Goal: Task Accomplishment & Management: Use online tool/utility

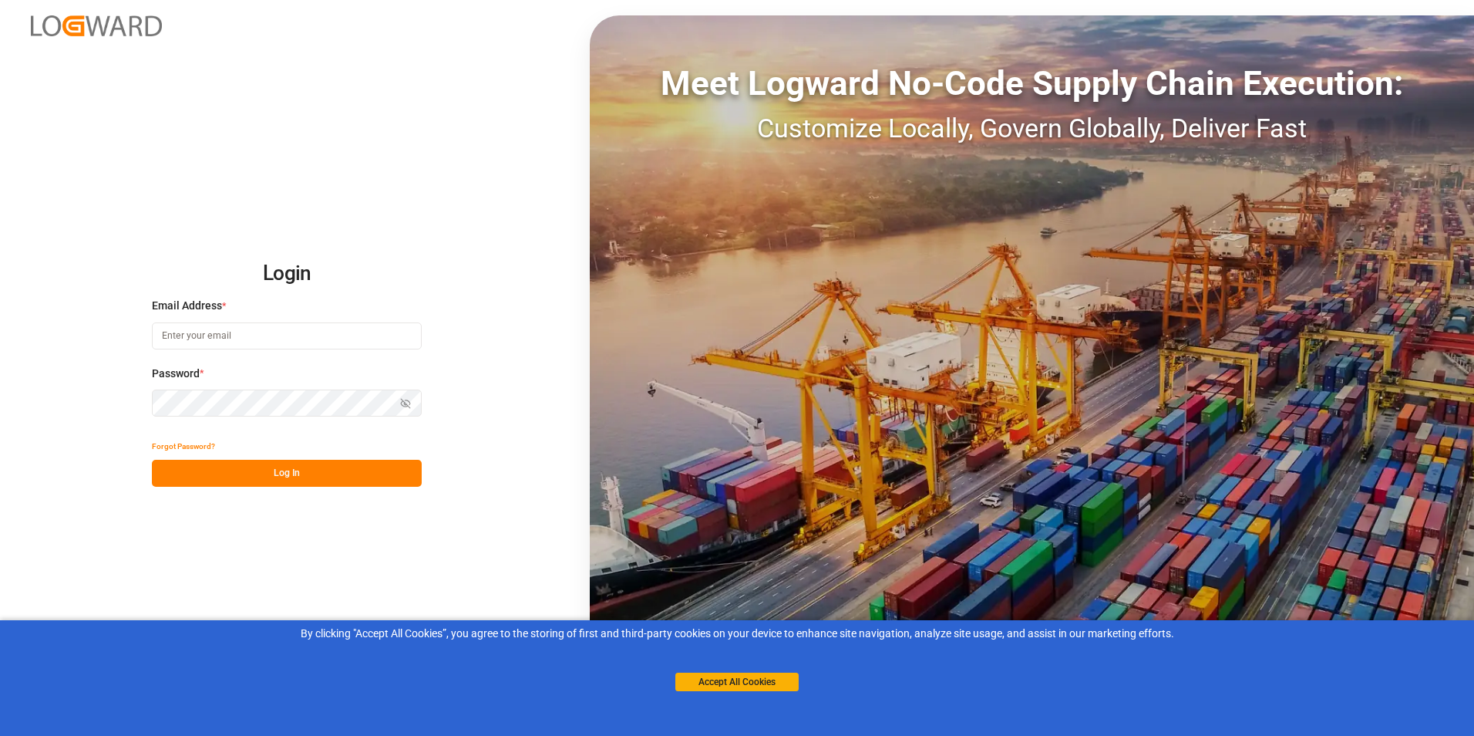
type input "[PERSON_NAME][EMAIL_ADDRESS][DOMAIN_NAME]"
click at [272, 468] on button "Log In" at bounding box center [287, 473] width 270 height 27
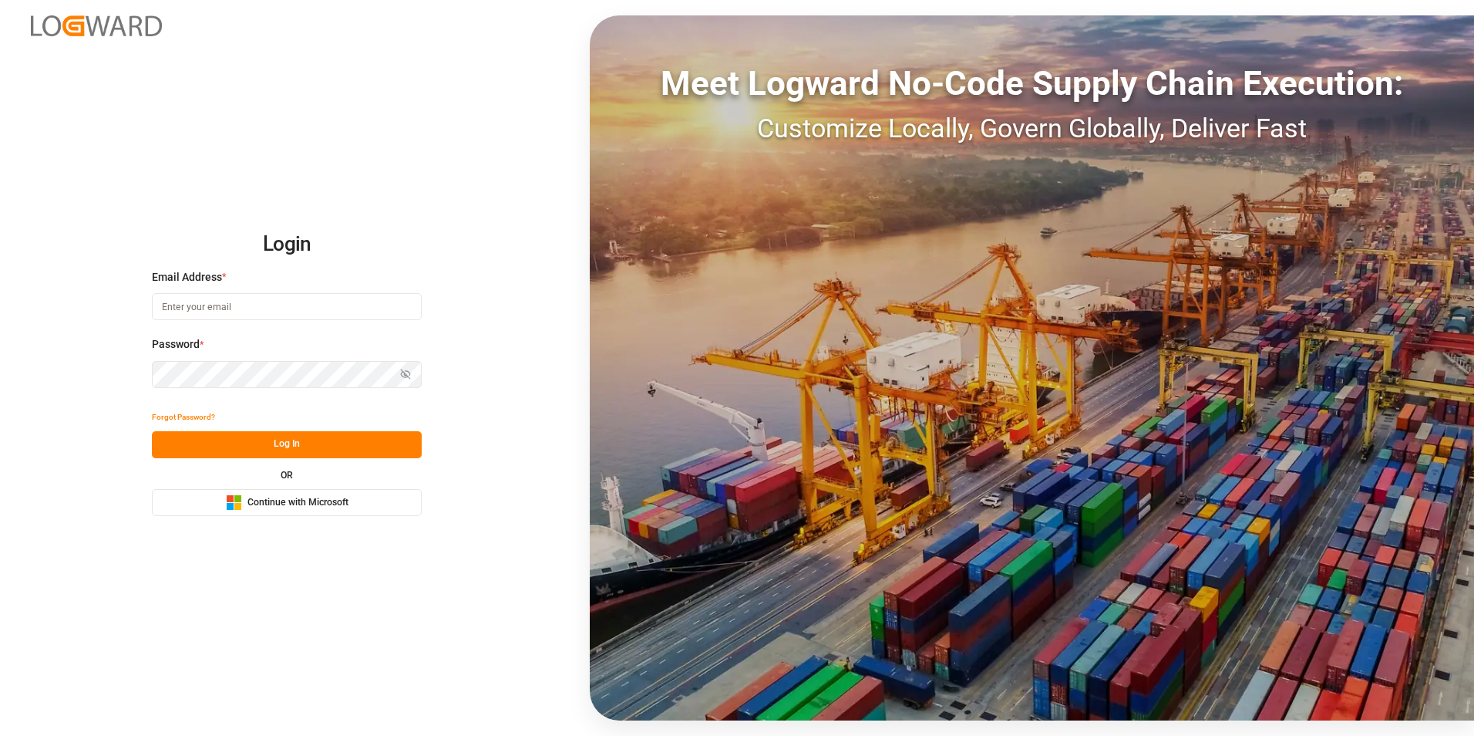
type input "[PERSON_NAME][EMAIL_ADDRESS][DOMAIN_NAME]"
click at [295, 436] on button "Log In" at bounding box center [287, 444] width 270 height 27
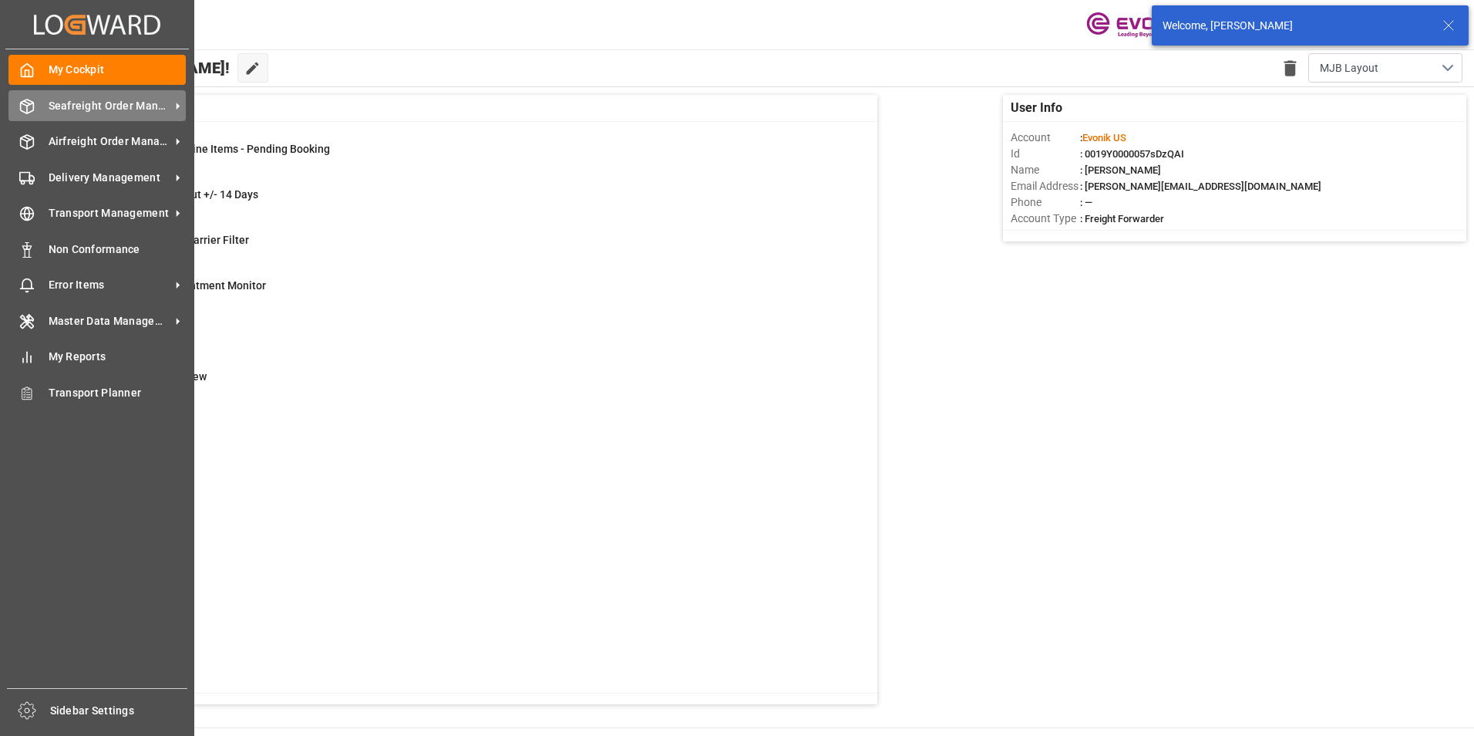
click at [111, 108] on span "Seafreight Order Management" at bounding box center [110, 106] width 122 height 16
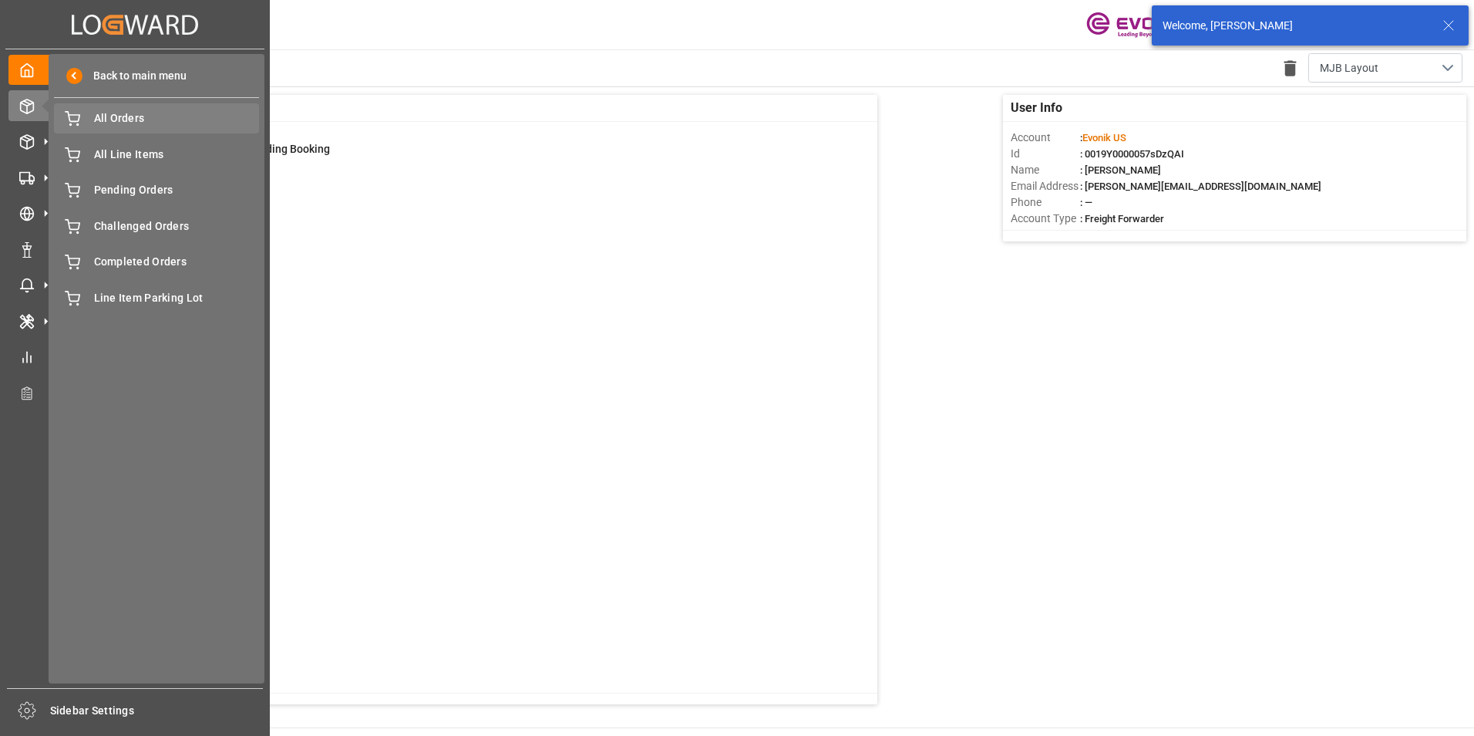
click at [126, 120] on span "All Orders" at bounding box center [177, 118] width 166 height 16
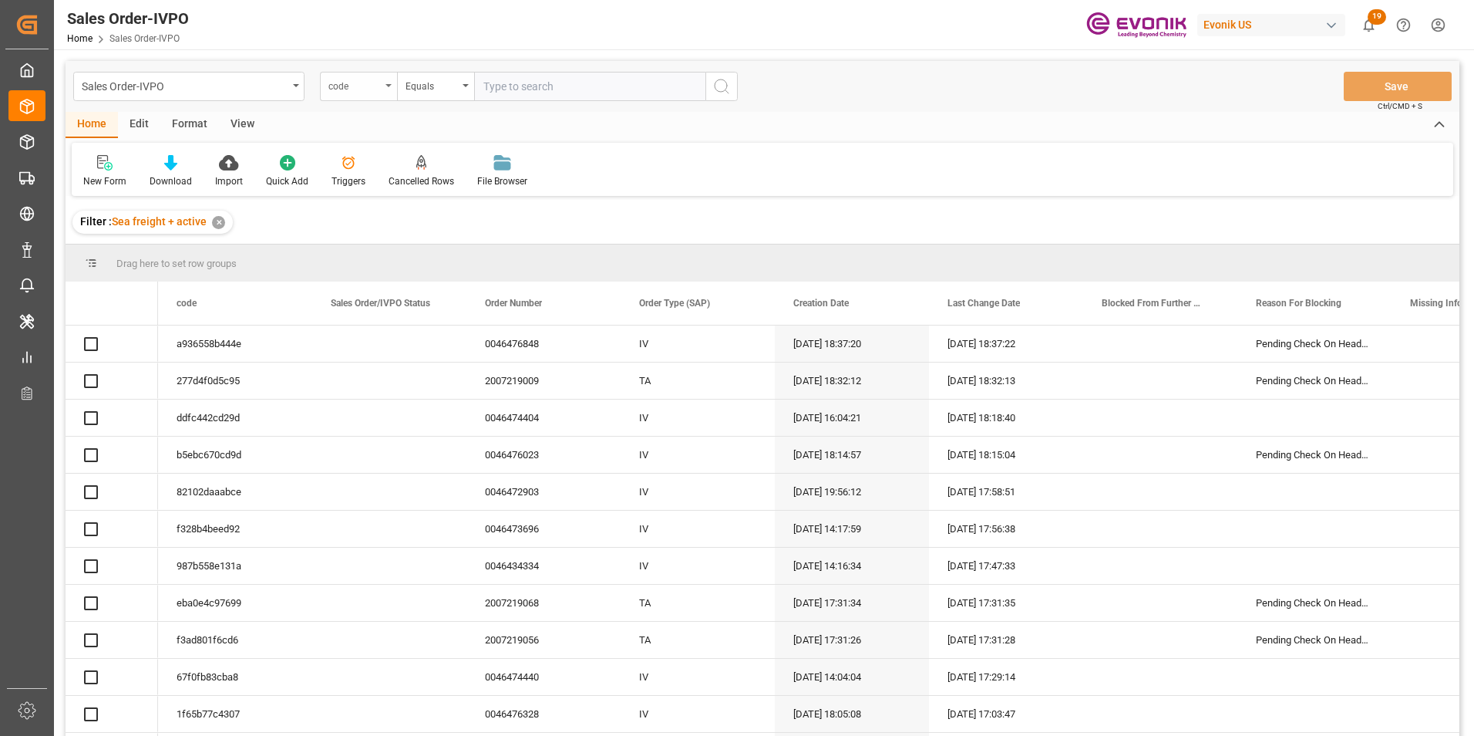
click at [386, 83] on div "code" at bounding box center [358, 86] width 77 height 29
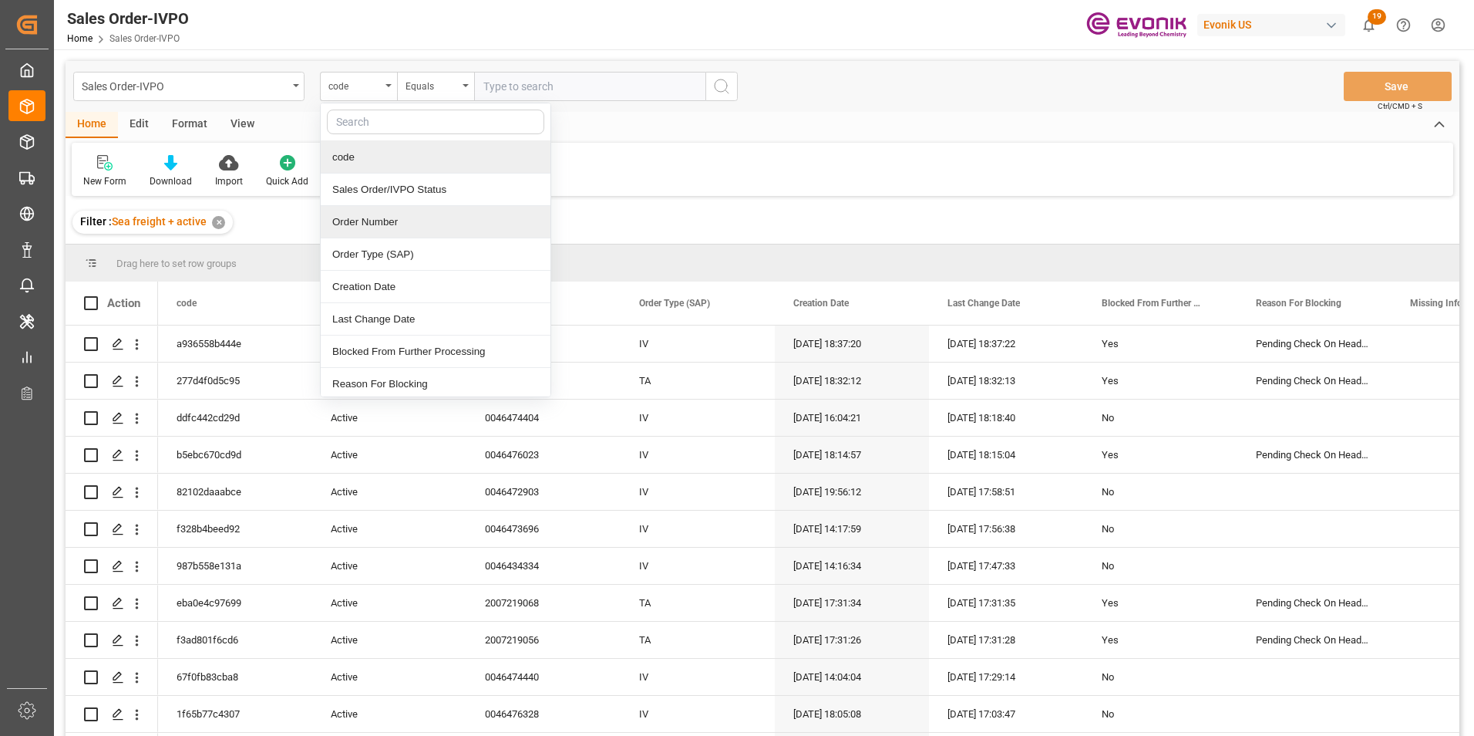
click at [366, 221] on div "Order Number" at bounding box center [436, 222] width 230 height 32
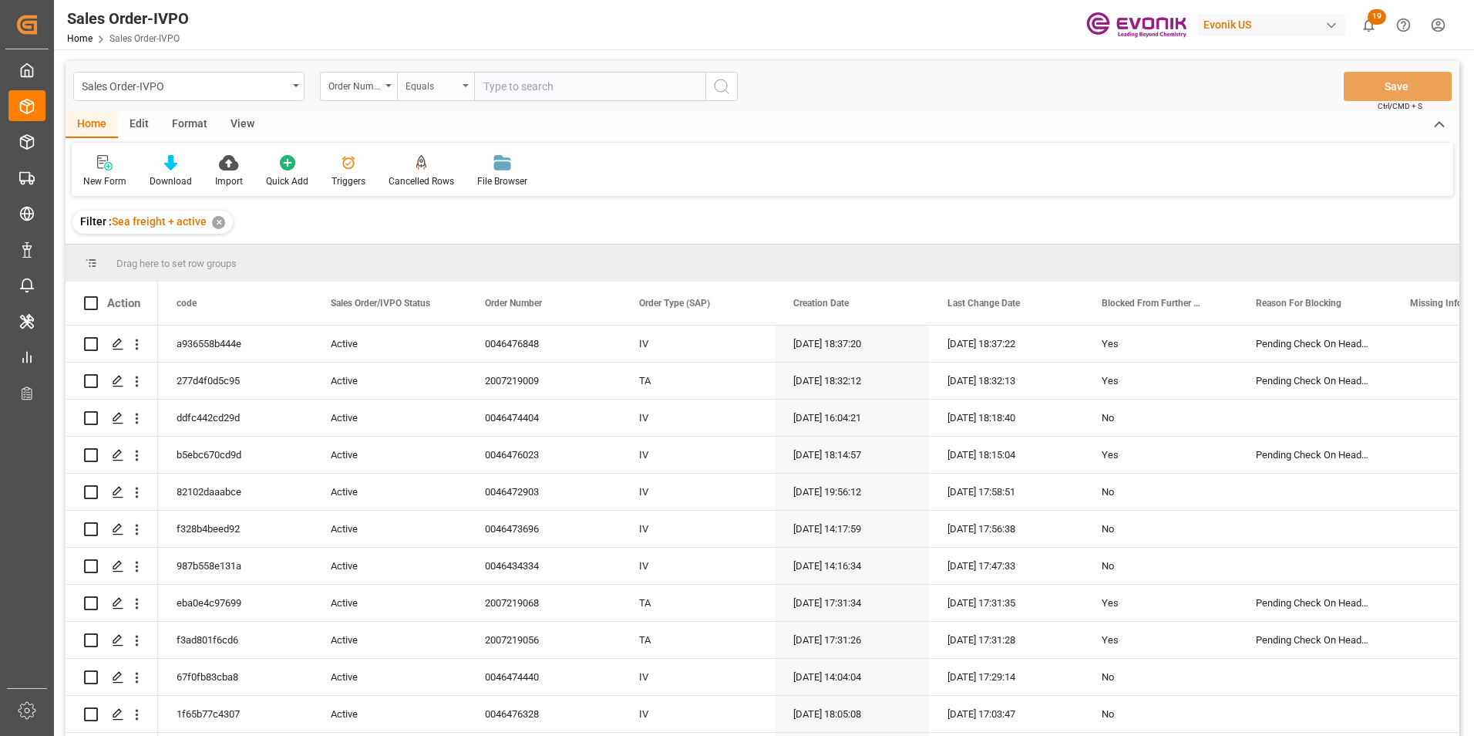
click at [469, 86] on div "Equals" at bounding box center [435, 86] width 77 height 29
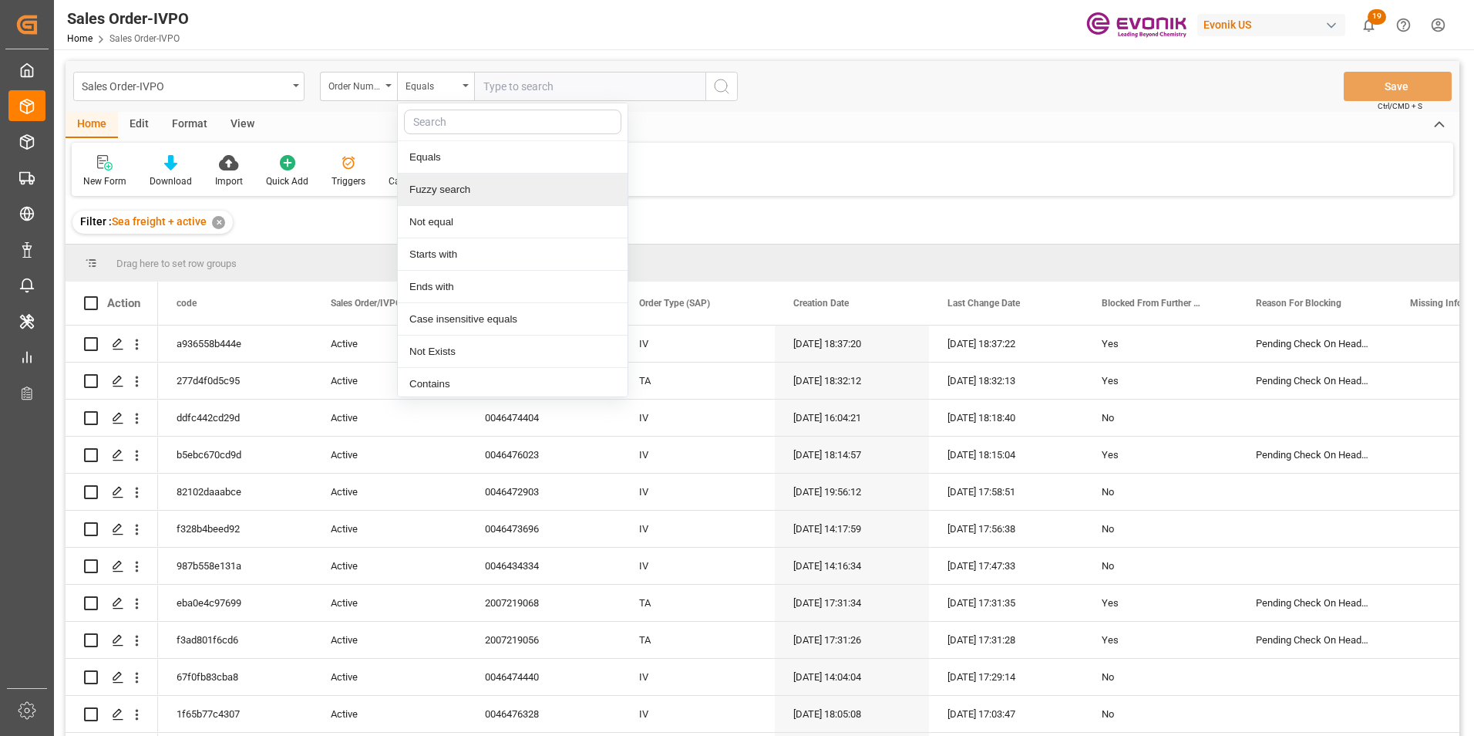
click at [443, 187] on div "Fuzzy search" at bounding box center [513, 190] width 230 height 32
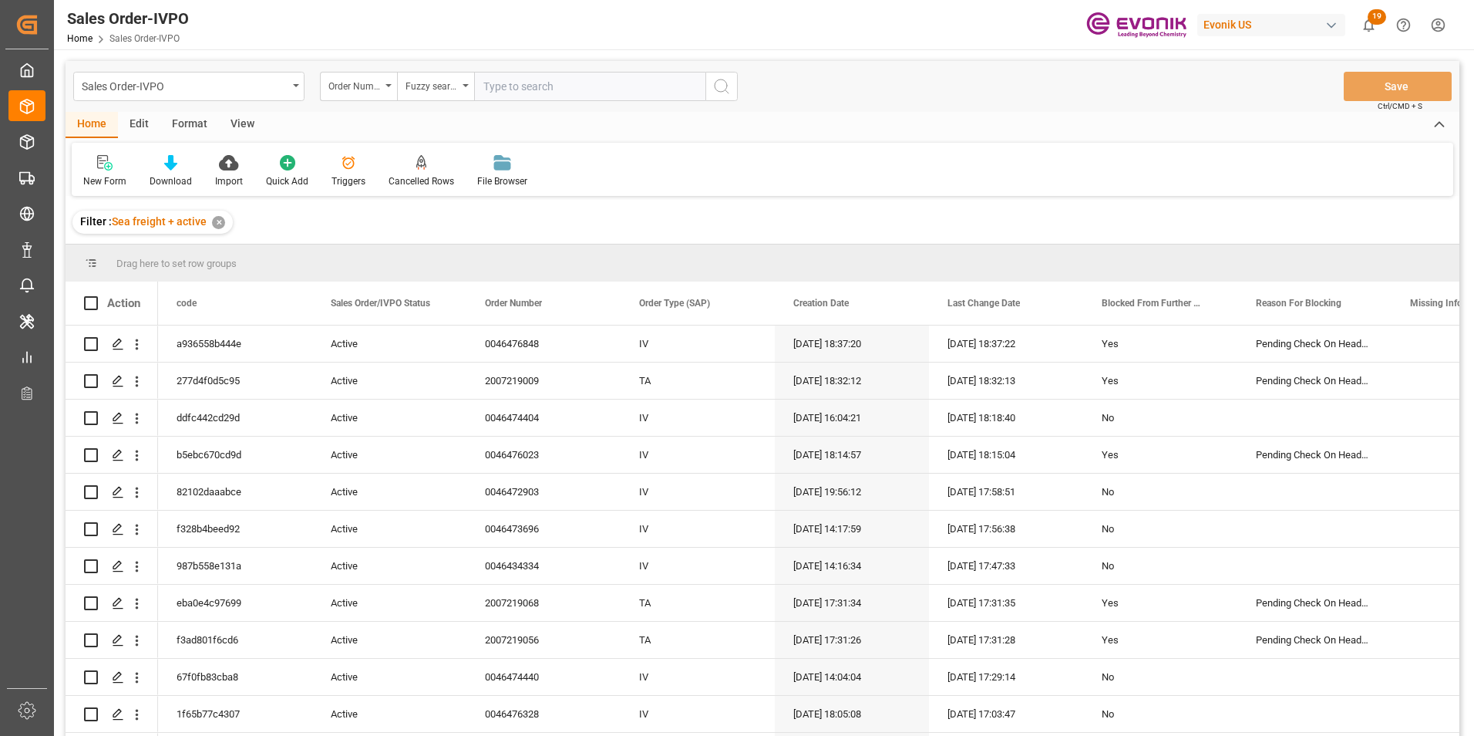
click at [504, 79] on input "text" at bounding box center [589, 86] width 231 height 29
paste input "2007123580"
type input "2007123580"
click at [728, 83] on icon "search button" at bounding box center [722, 86] width 19 height 19
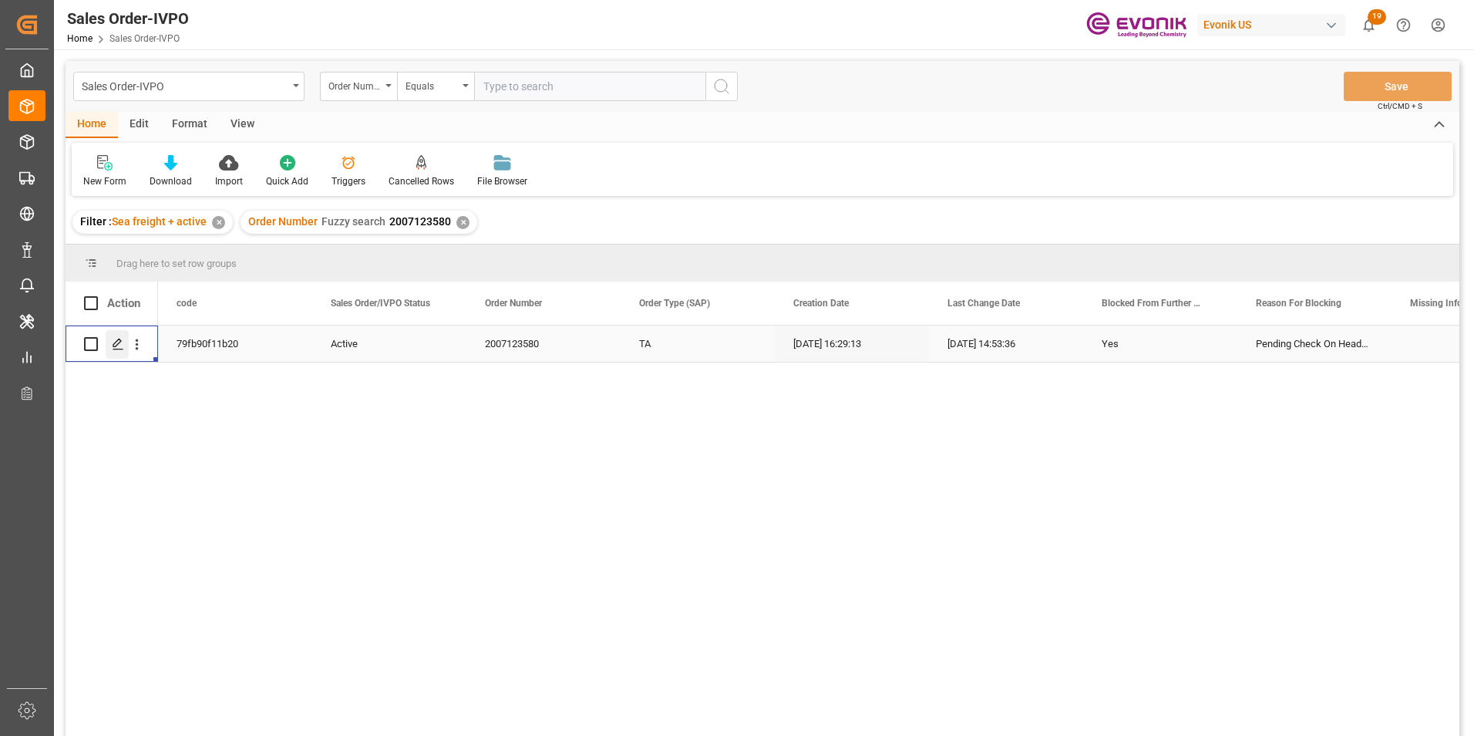
click at [118, 341] on icon "Press SPACE to select this row." at bounding box center [118, 344] width 12 height 12
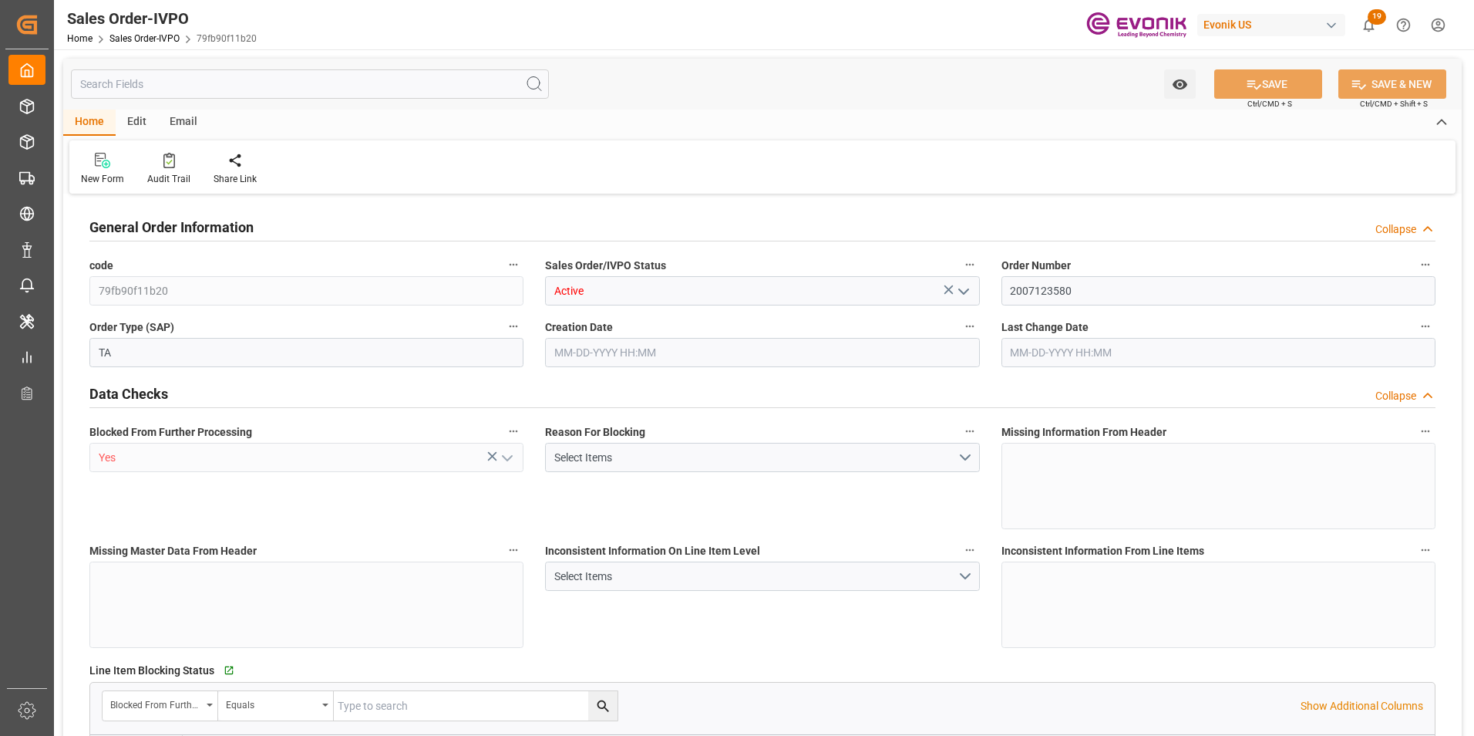
type input "DOCAU"
type input "0"
type input "1"
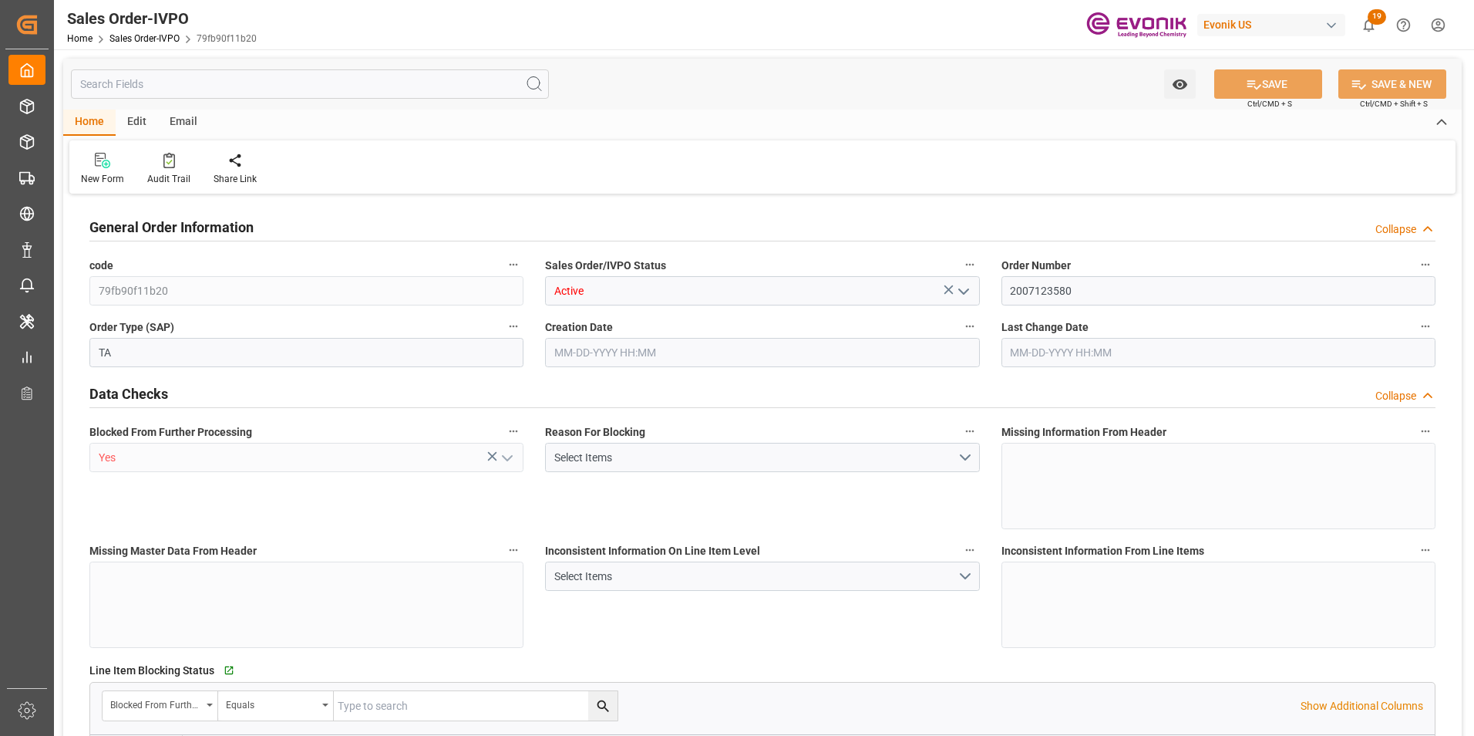
type input "4739.52"
type input "45.8938"
type input "19000"
type input "60"
type input "[DATE] 16:29"
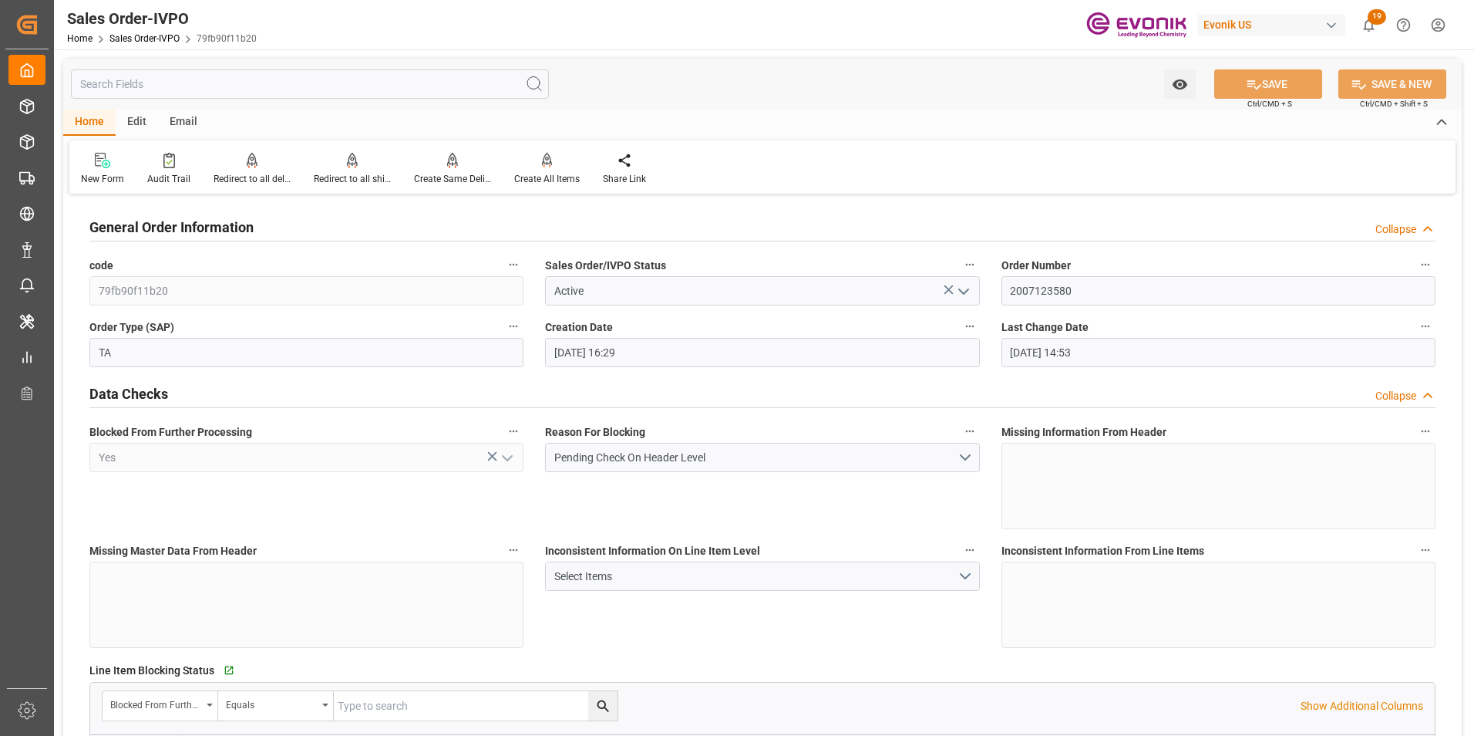
type input "[DATE] 14:53"
click at [656, 475] on div "Reason For Blocking Pending Check On Header Level" at bounding box center [762, 475] width 456 height 119
click at [965, 455] on button "Pending Check On Header Level" at bounding box center [762, 457] width 434 height 29
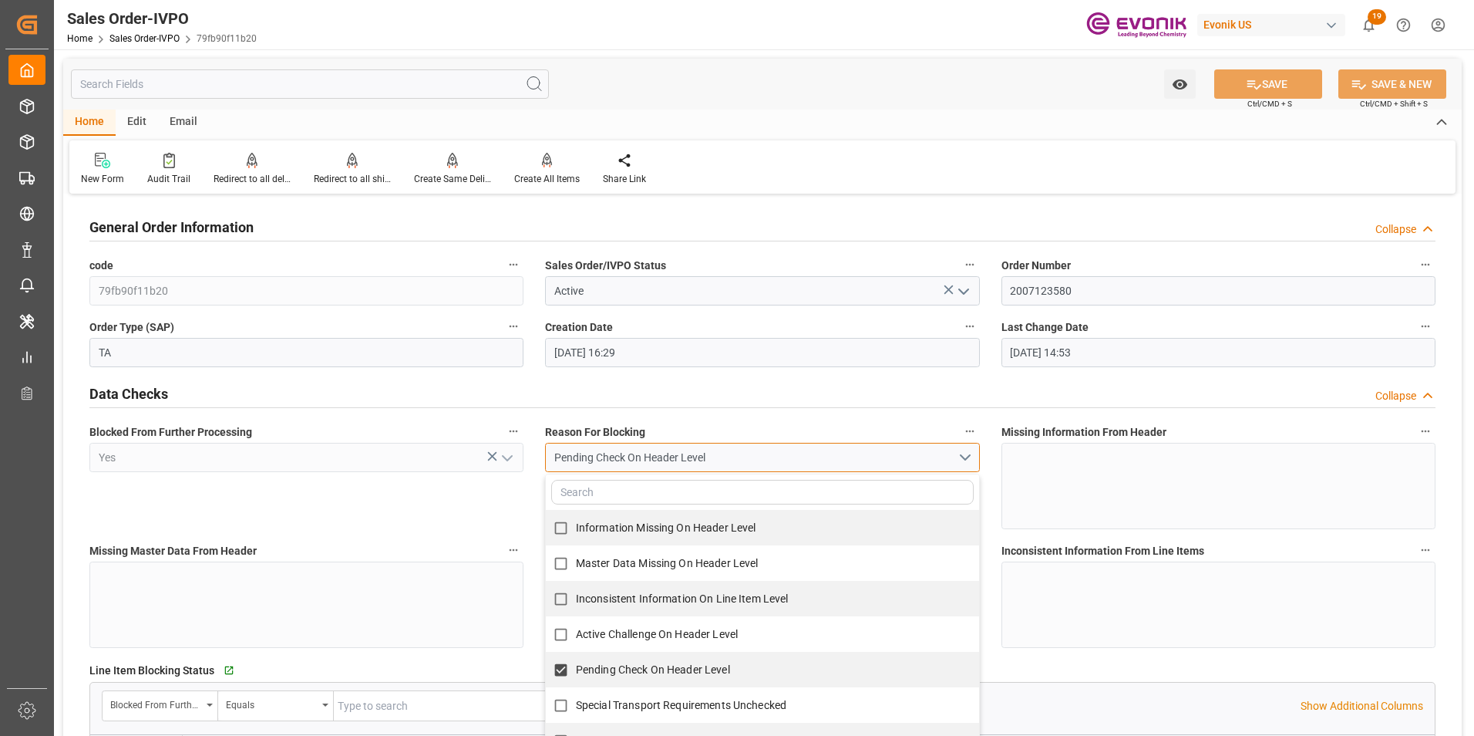
click at [965, 455] on button "Pending Check On Header Level" at bounding box center [762, 457] width 434 height 29
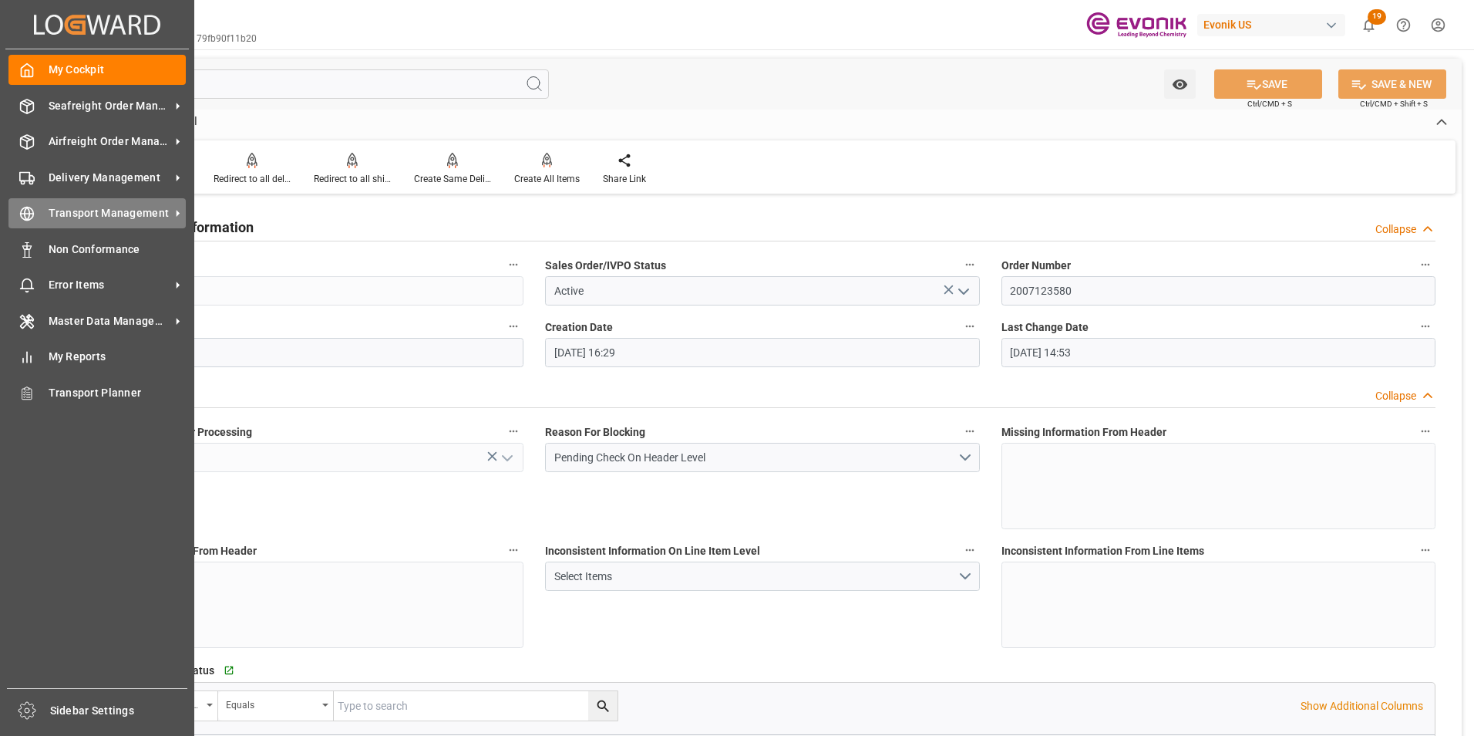
drag, startPoint x: 98, startPoint y: 208, endPoint x: 101, endPoint y: 217, distance: 9.8
click at [98, 208] on span "Transport Management" at bounding box center [110, 213] width 122 height 16
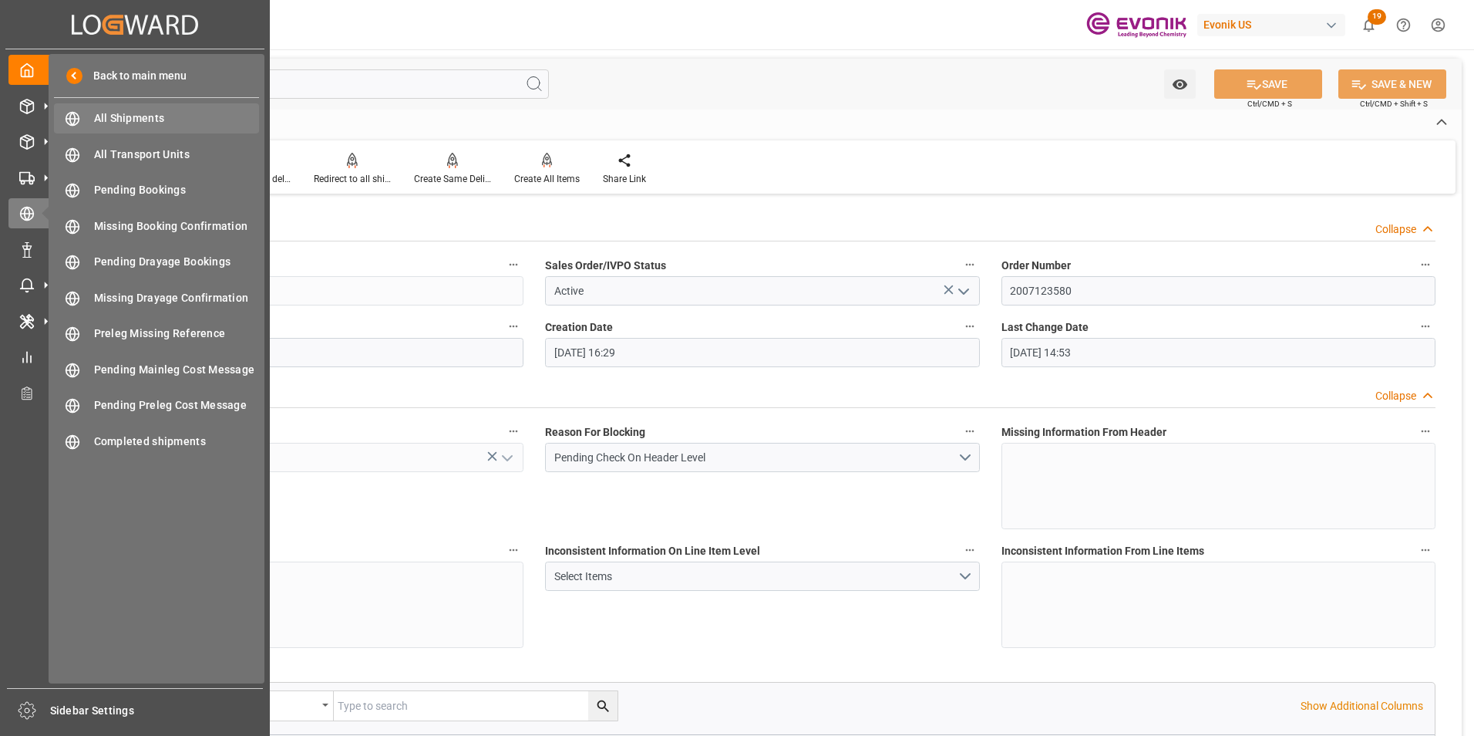
click at [127, 112] on span "All Shipments" at bounding box center [177, 118] width 166 height 16
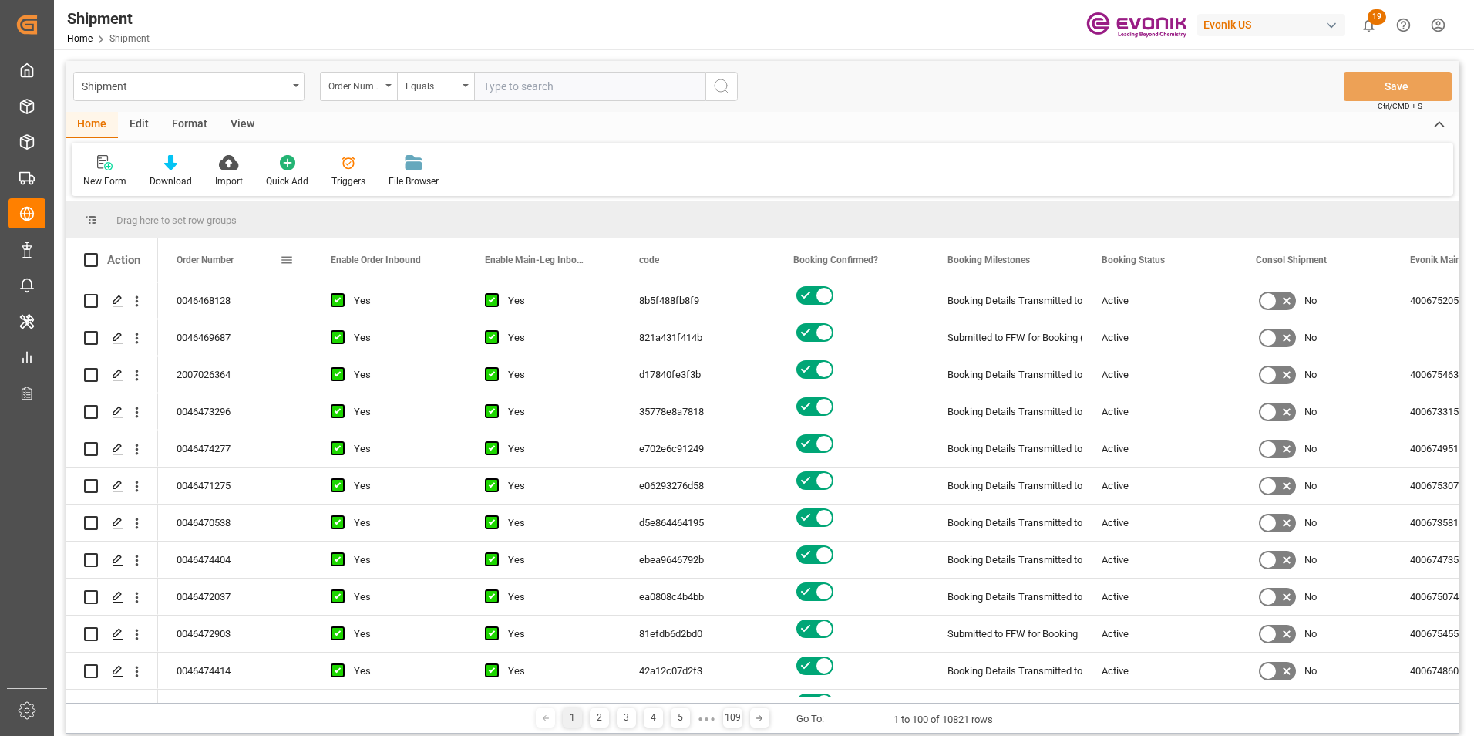
click at [287, 259] on span at bounding box center [287, 260] width 14 height 14
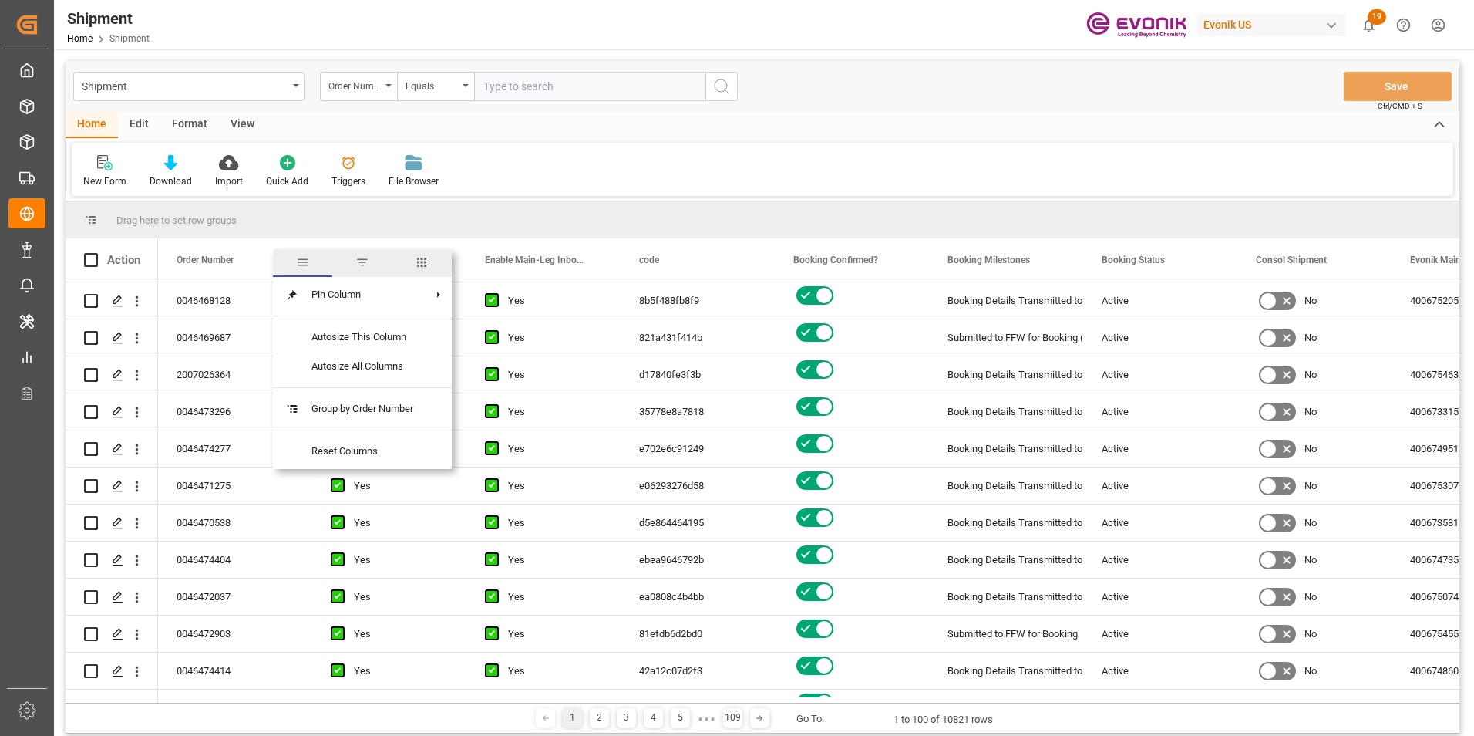
click at [426, 260] on span "columns" at bounding box center [422, 262] width 14 height 14
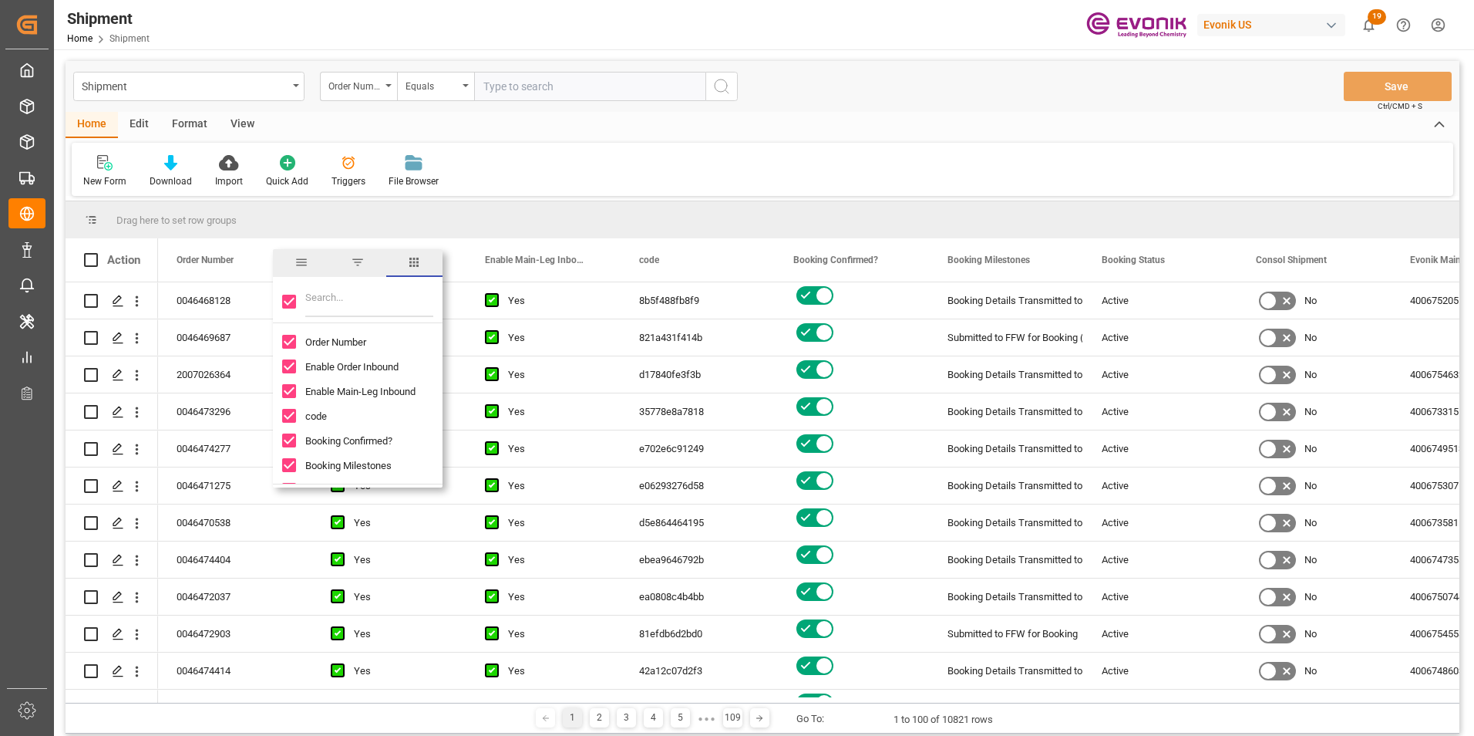
click at [291, 298] on input "Toggle Select All Columns" at bounding box center [289, 302] width 14 height 14
checkbox input "false"
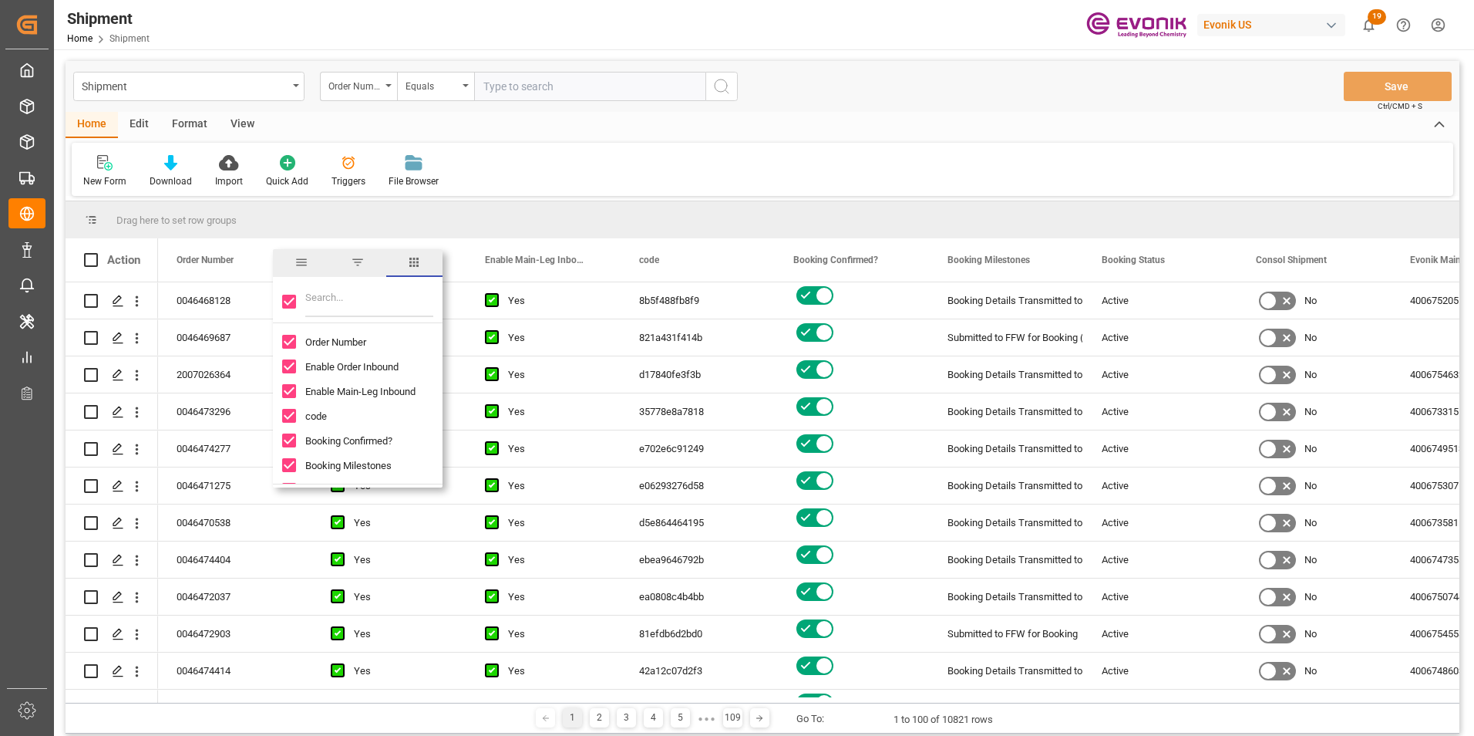
checkbox input "false"
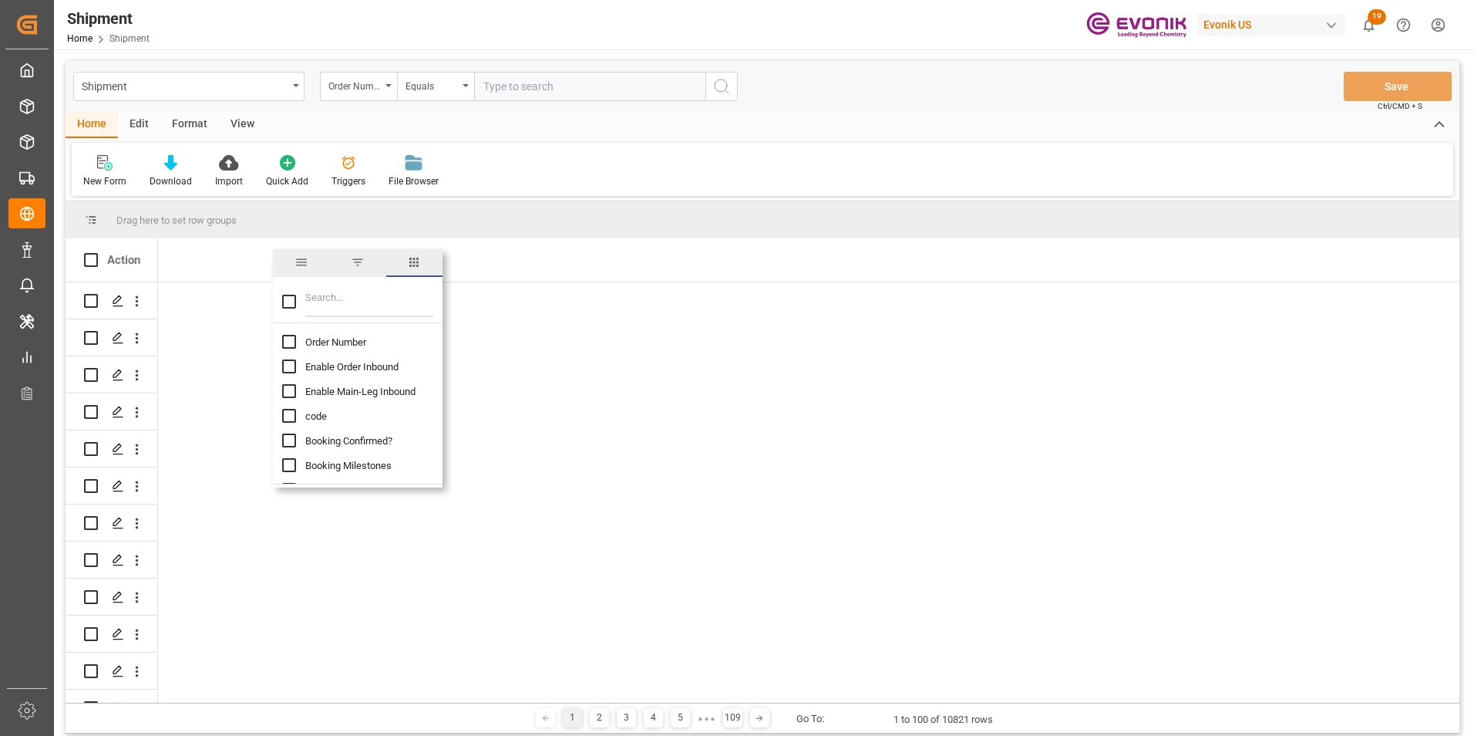
click at [289, 340] on input "Order Number column toggle visibility (hidden)" at bounding box center [289, 342] width 14 height 14
checkbox input "true"
checkbox input "false"
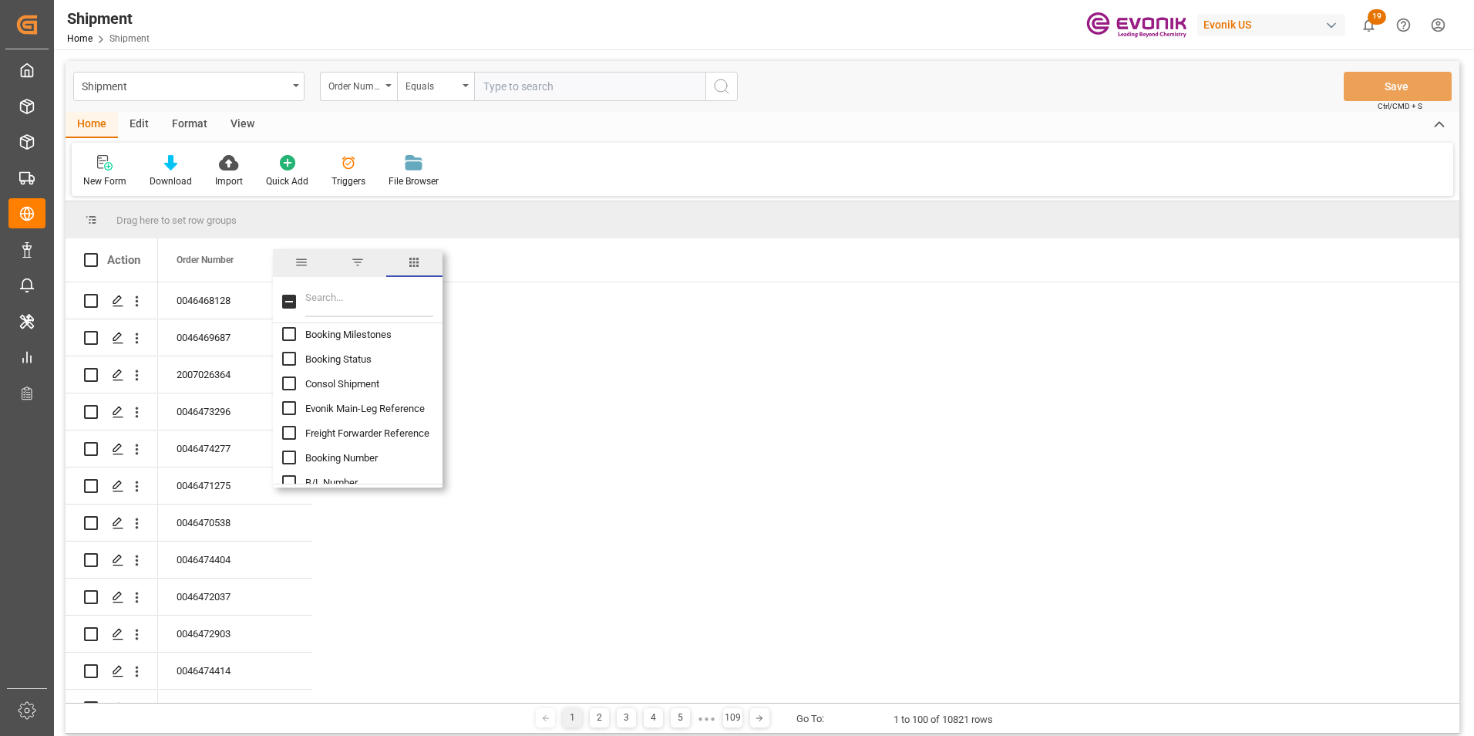
scroll to position [154, 0]
click at [285, 433] on input "Booking Number column toggle visibility (hidden)" at bounding box center [289, 434] width 14 height 14
checkbox input "true"
click at [295, 411] on div "Freight Forwarder Reference" at bounding box center [367, 409] width 170 height 25
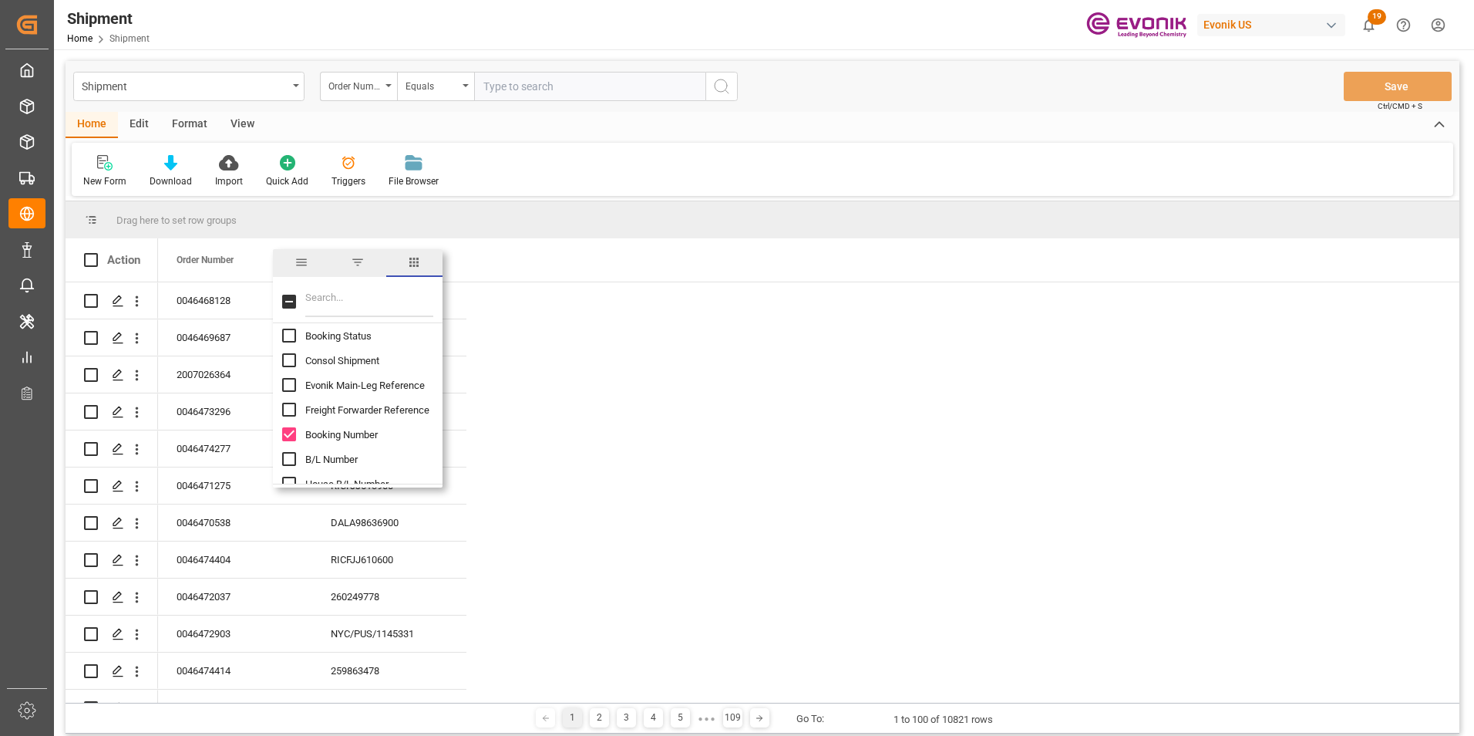
click at [293, 411] on input "Freight Forwarder Reference column toggle visibility (hidden)" at bounding box center [289, 410] width 14 height 14
checkbox input "true"
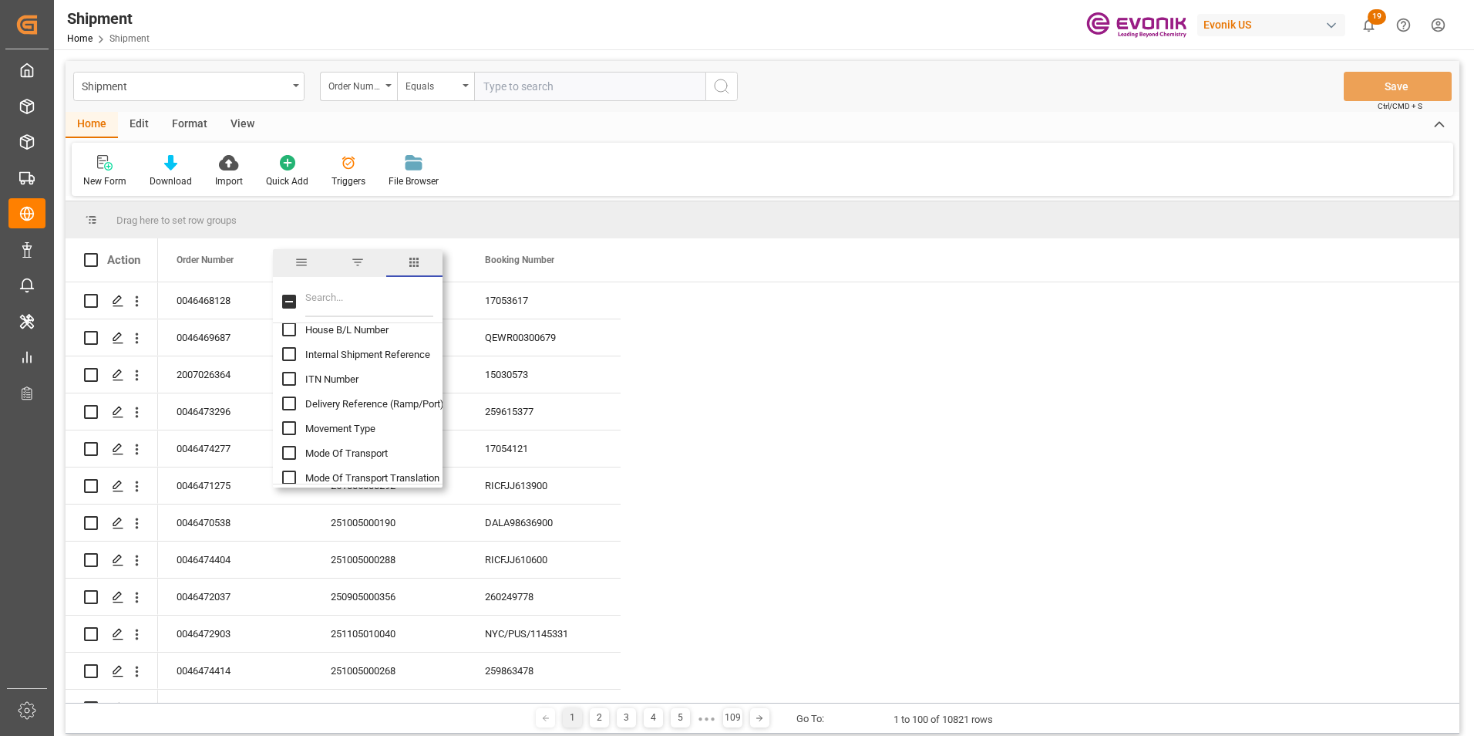
scroll to position [386, 0]
click at [288, 402] on input "Mode Of Transport Translation column toggle visibility (hidden)" at bounding box center [289, 400] width 14 height 14
checkbox input "true"
click at [285, 382] on input "Ocean Carrier Short Name column toggle visibility (hidden)" at bounding box center [289, 382] width 14 height 14
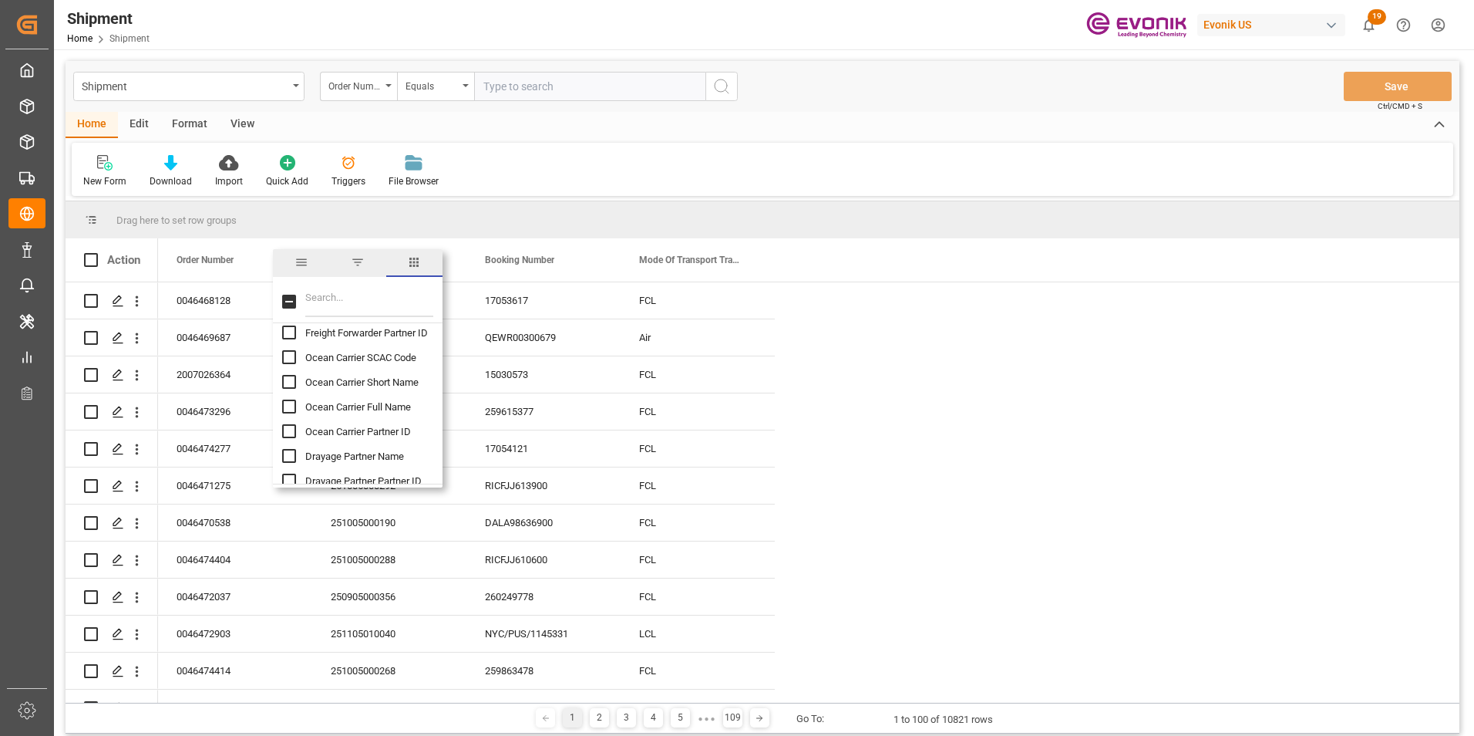
checkbox input "true"
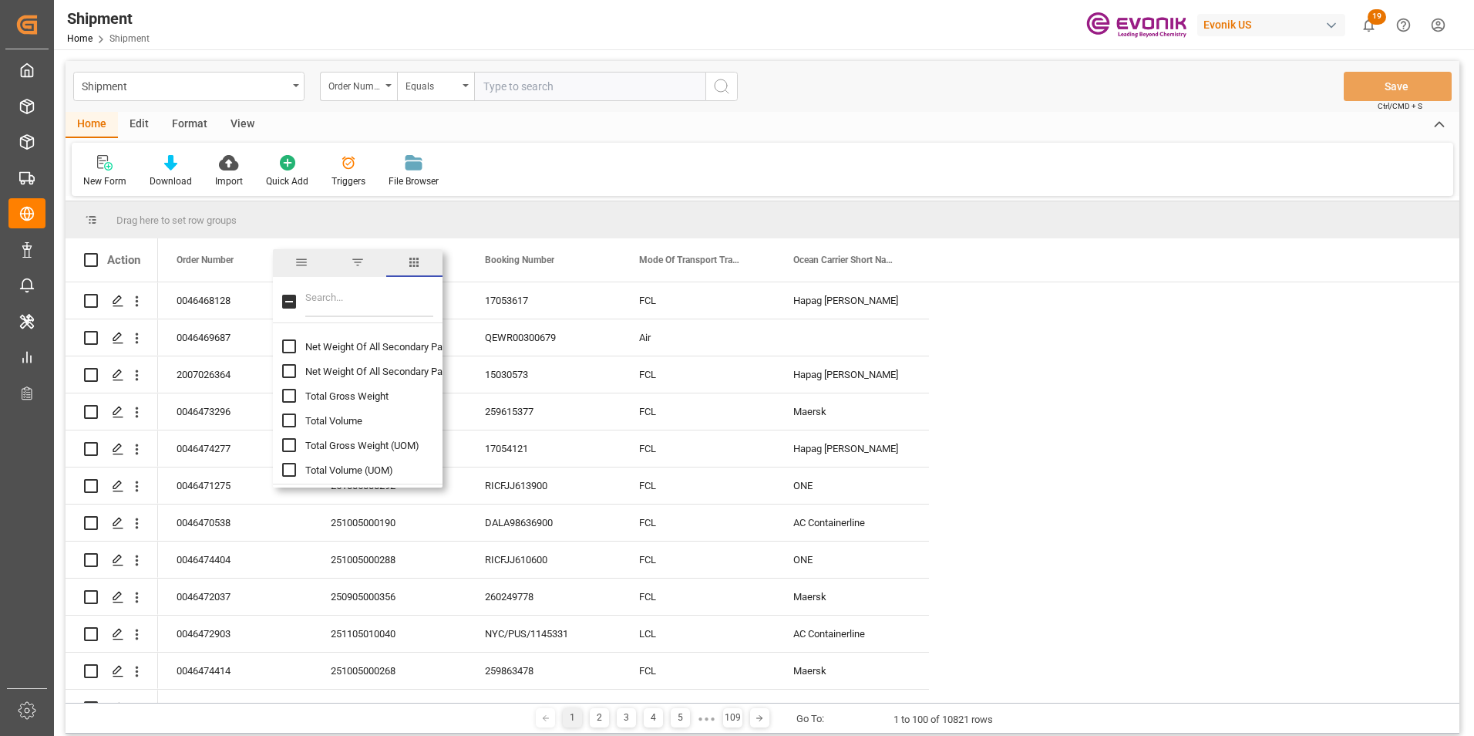
scroll to position [1080, 0]
click at [289, 372] on input "Total Gross Weight column toggle visibility (hidden)" at bounding box center [289, 373] width 14 height 14
checkbox input "true"
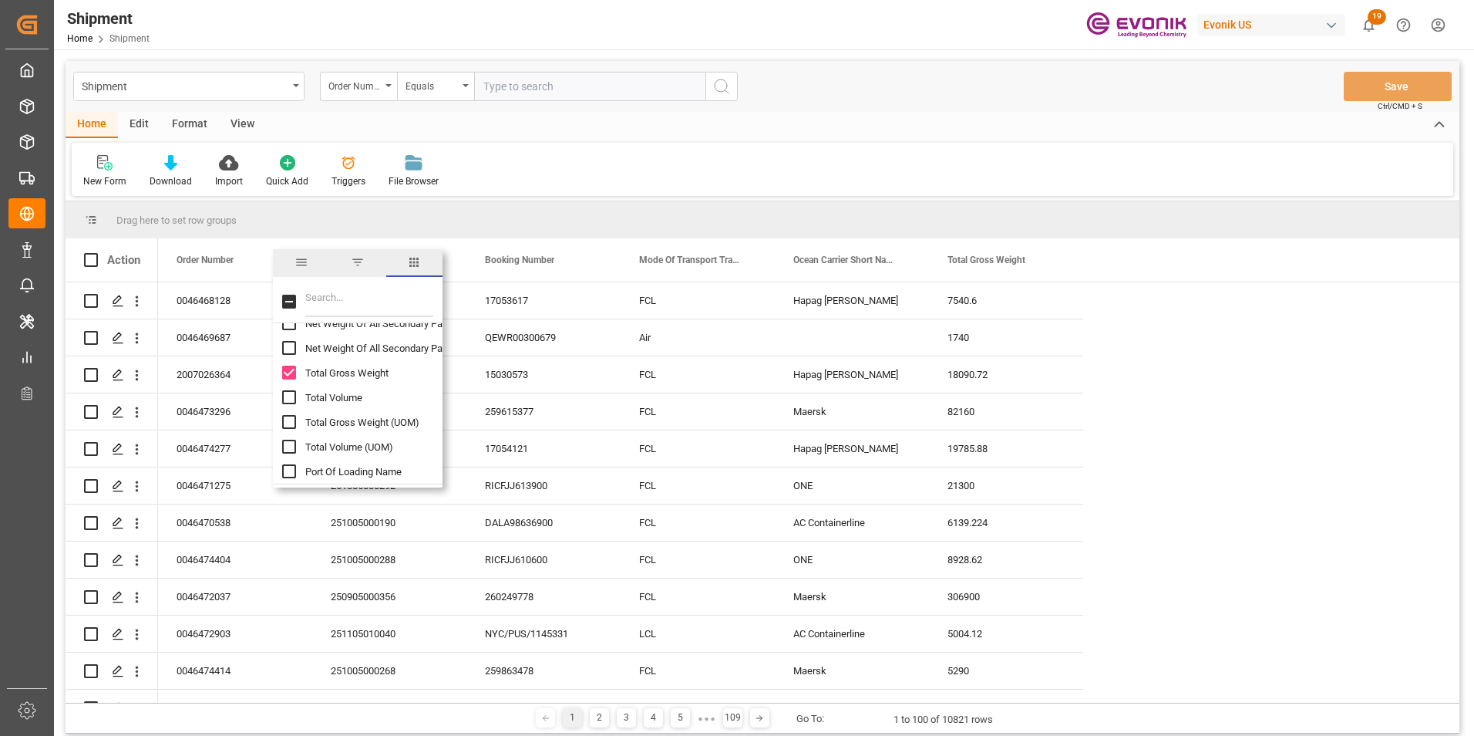
click at [290, 396] on input "Total Volume column toggle visibility (hidden)" at bounding box center [289, 397] width 14 height 14
checkbox input "true"
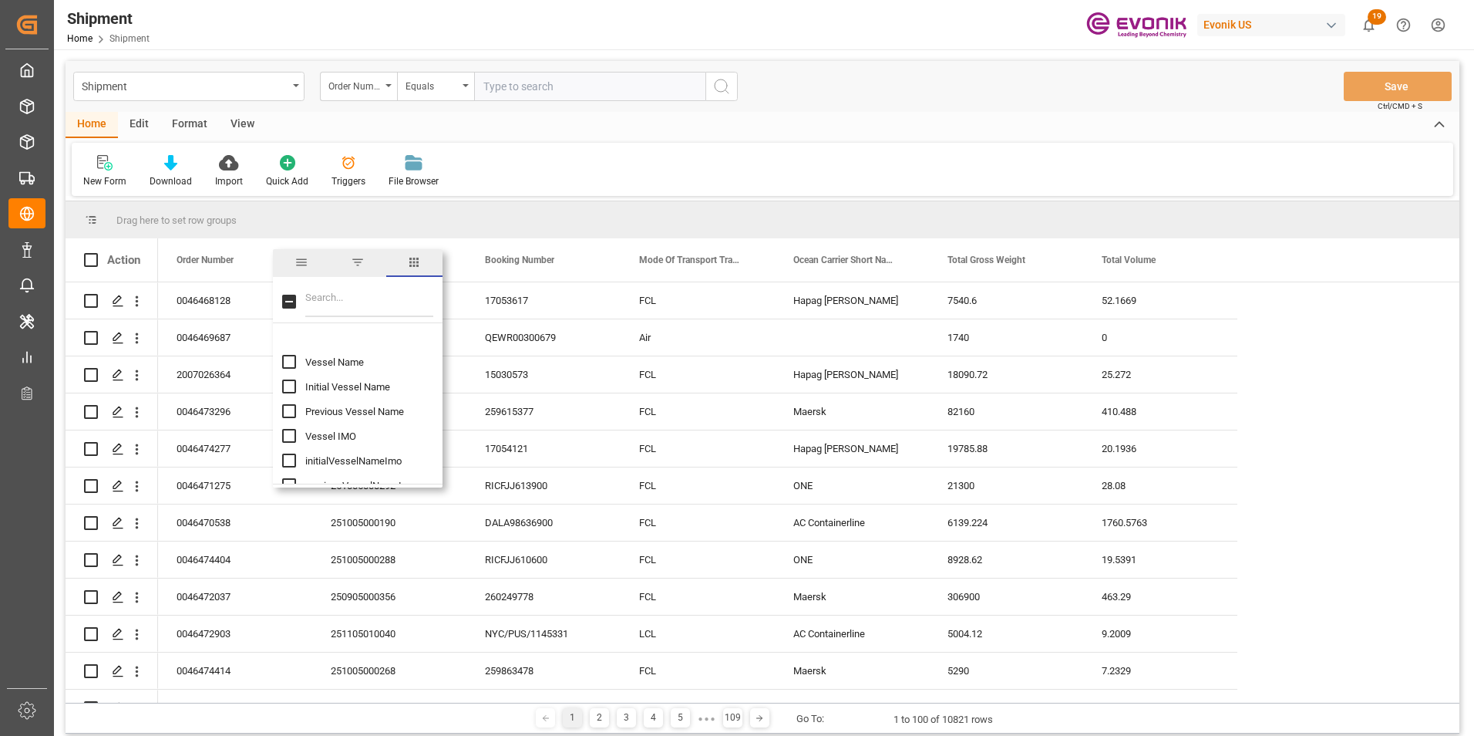
scroll to position [1388, 0]
click at [288, 334] on input "Vessel Name column toggle visibility (hidden)" at bounding box center [289, 335] width 14 height 14
checkbox input "true"
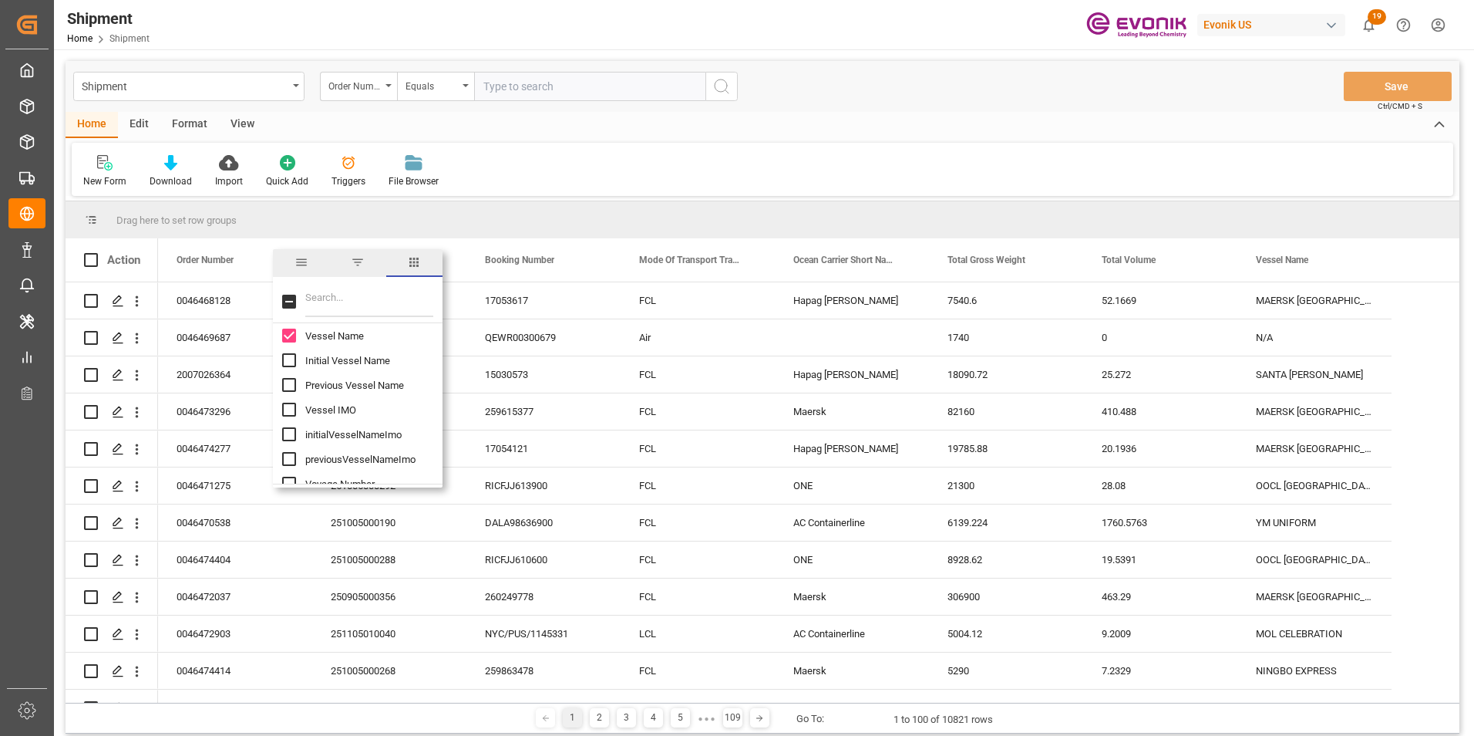
click at [293, 365] on input "Initial Vessel Name column toggle visibility (hidden)" at bounding box center [289, 360] width 14 height 14
checkbox input "true"
click at [288, 386] on input "Previous Vessel Name column toggle visibility (hidden)" at bounding box center [289, 385] width 14 height 14
checkbox input "true"
click at [288, 431] on input "initialVesselNameImo column toggle visibility (hidden)" at bounding box center [289, 434] width 14 height 14
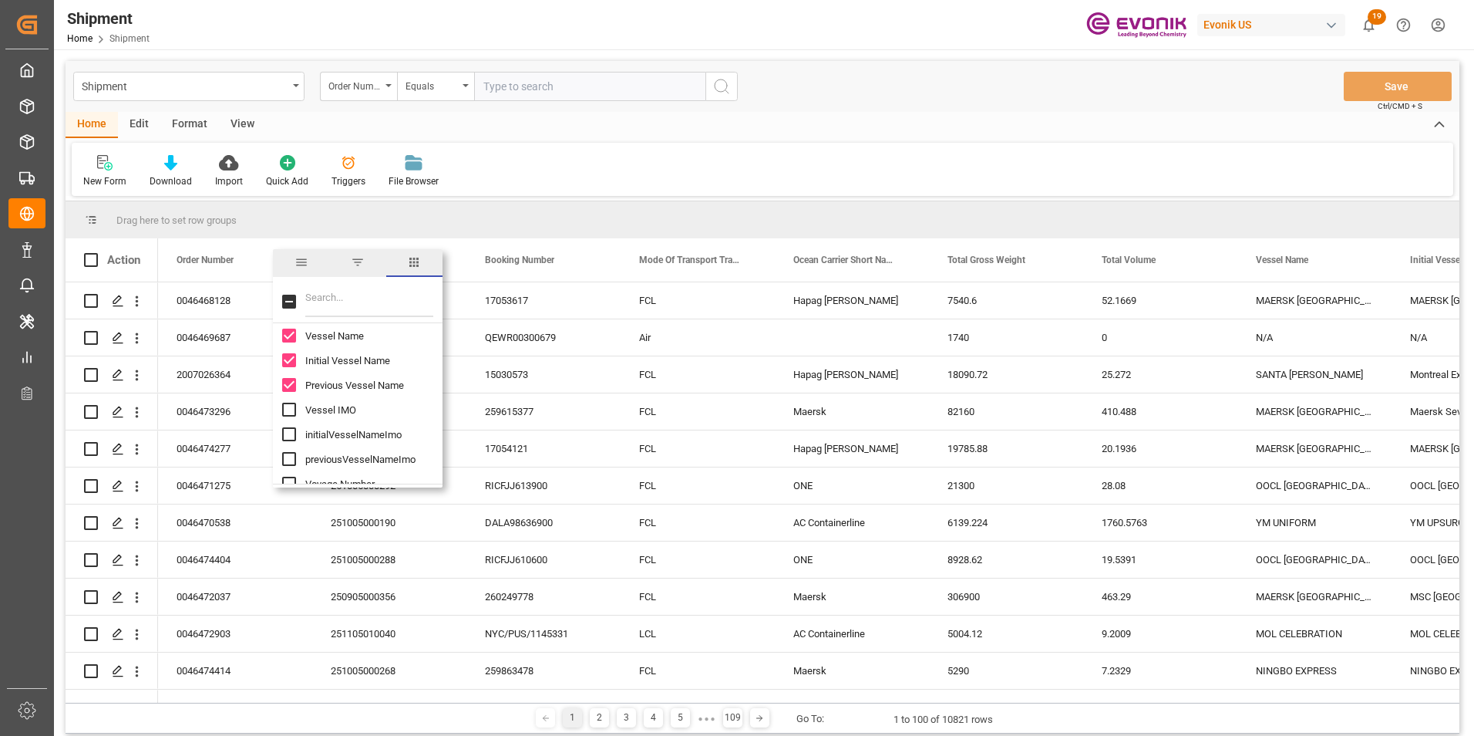
checkbox input "true"
click at [288, 379] on input "previousVesselNameImo column toggle visibility (hidden)" at bounding box center [289, 382] width 14 height 14
checkbox input "true"
click at [290, 430] on input "Estimated Time Of Departure (ETD) column toggle visibility (hidden)" at bounding box center [289, 431] width 14 height 14
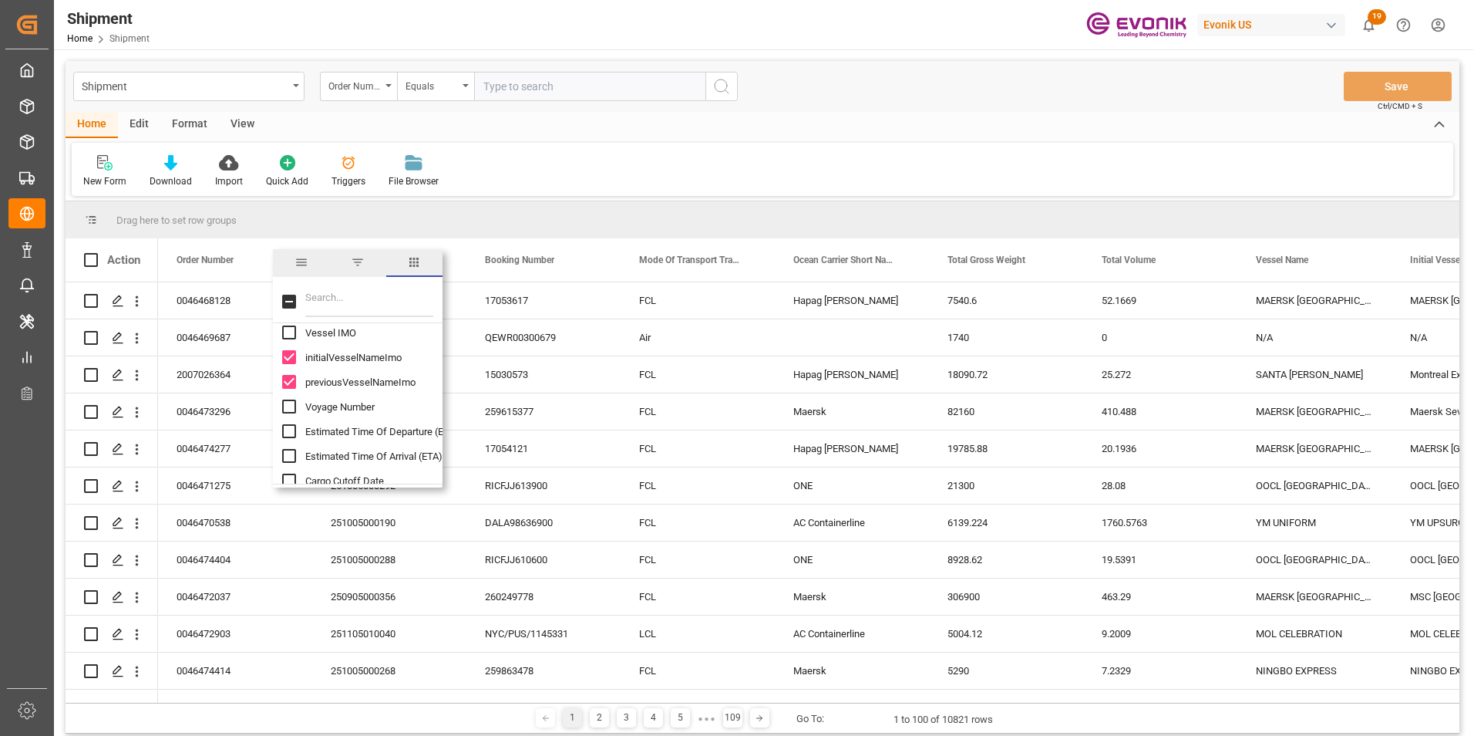
checkbox input "true"
click at [286, 407] on input "Business Line column toggle visibility (hidden)" at bounding box center [289, 406] width 14 height 14
checkbox input "true"
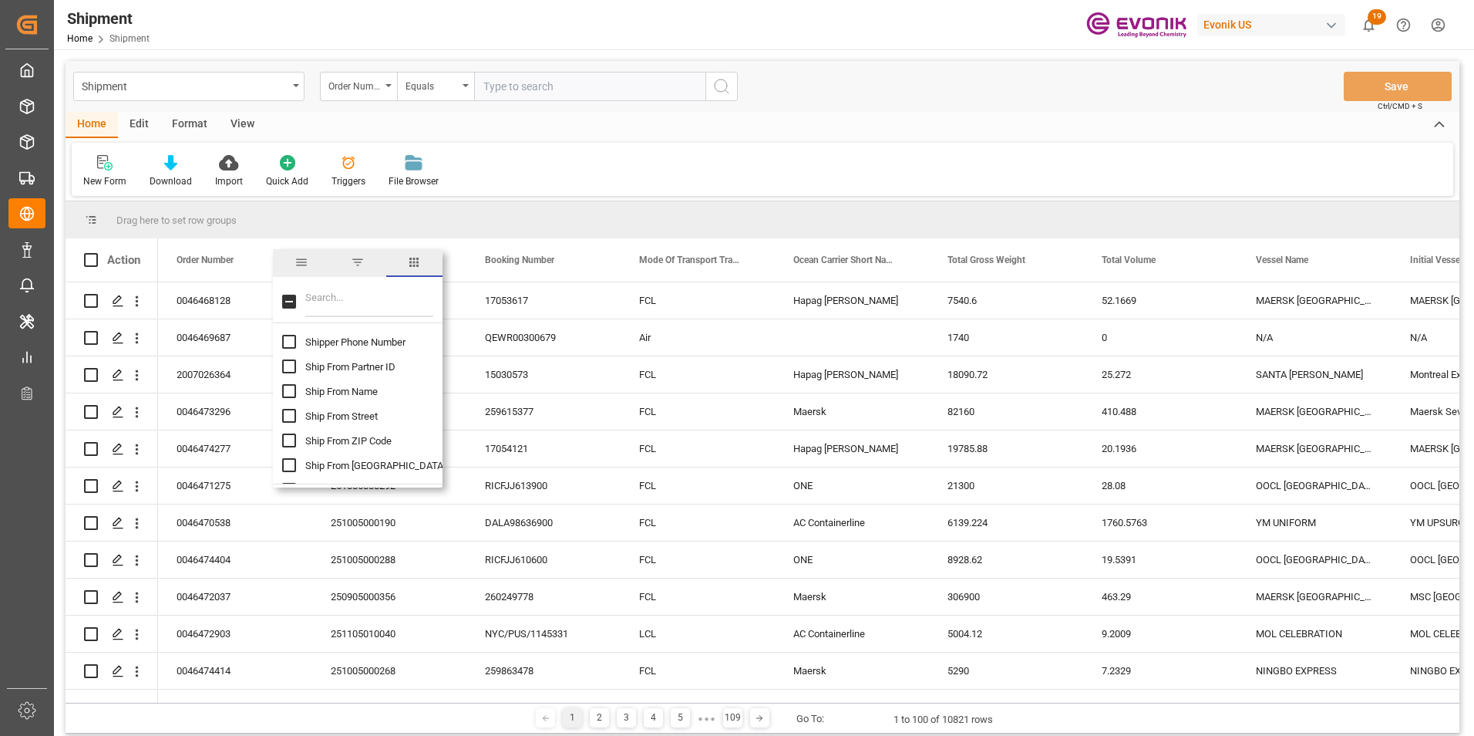
click at [288, 369] on input "Ship From Partner ID column toggle visibility (hidden)" at bounding box center [289, 366] width 14 height 14
checkbox input "true"
click at [288, 391] on input "Ship From Name column toggle visibility (hidden)" at bounding box center [289, 391] width 14 height 14
checkbox input "true"
click at [290, 463] on input "Ship From City column toggle visibility (hidden)" at bounding box center [289, 465] width 14 height 14
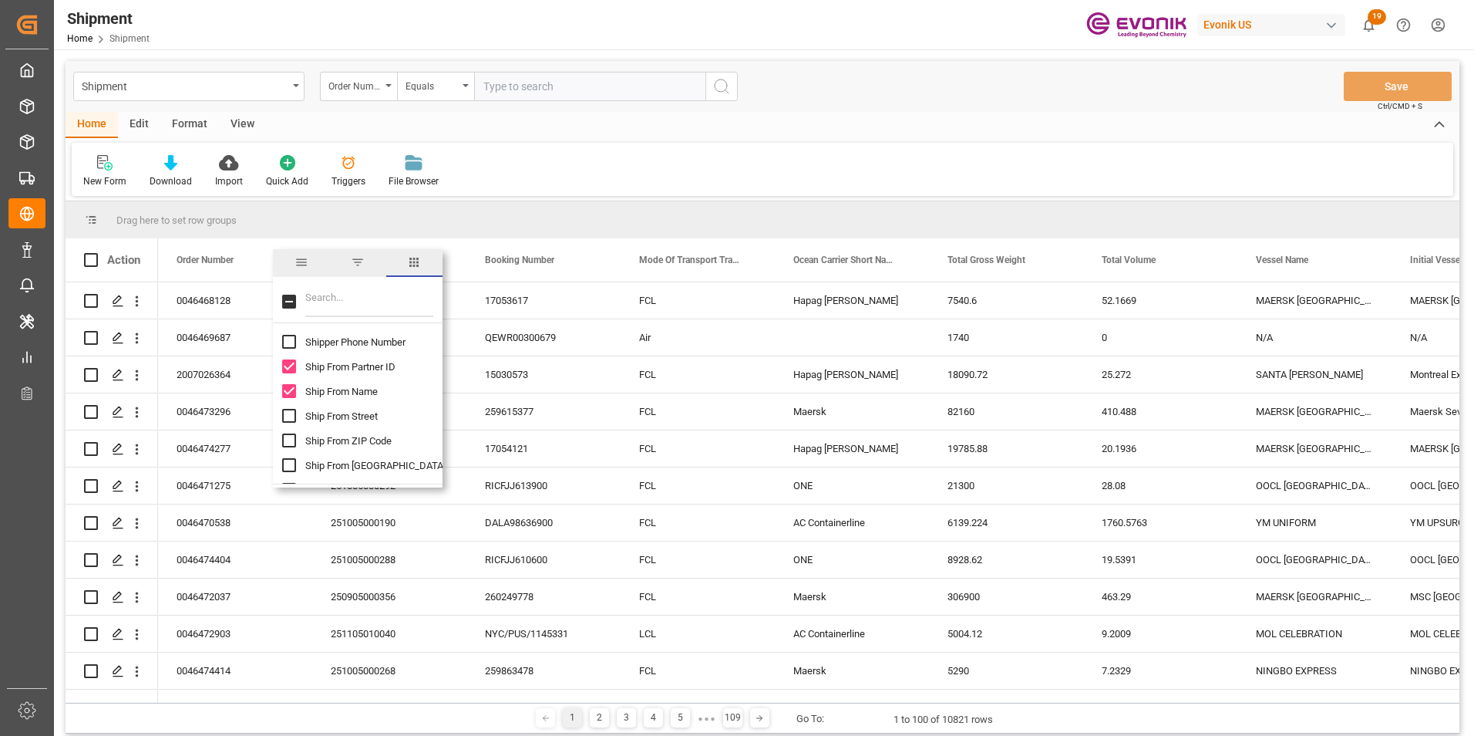
checkbox input "true"
click at [289, 388] on input "ATD (carrier) column toggle visibility (hidden)" at bounding box center [289, 391] width 14 height 14
checkbox input "true"
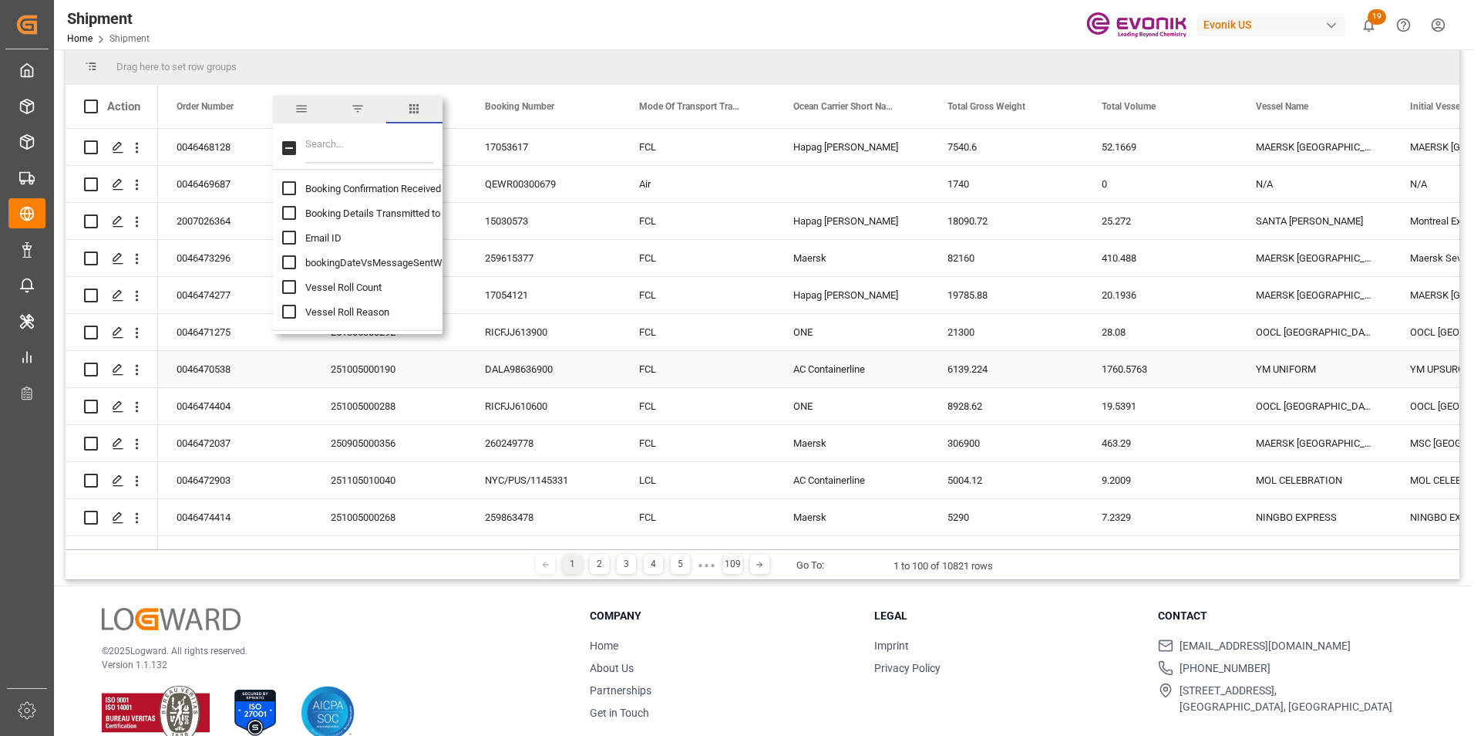
scroll to position [179, 0]
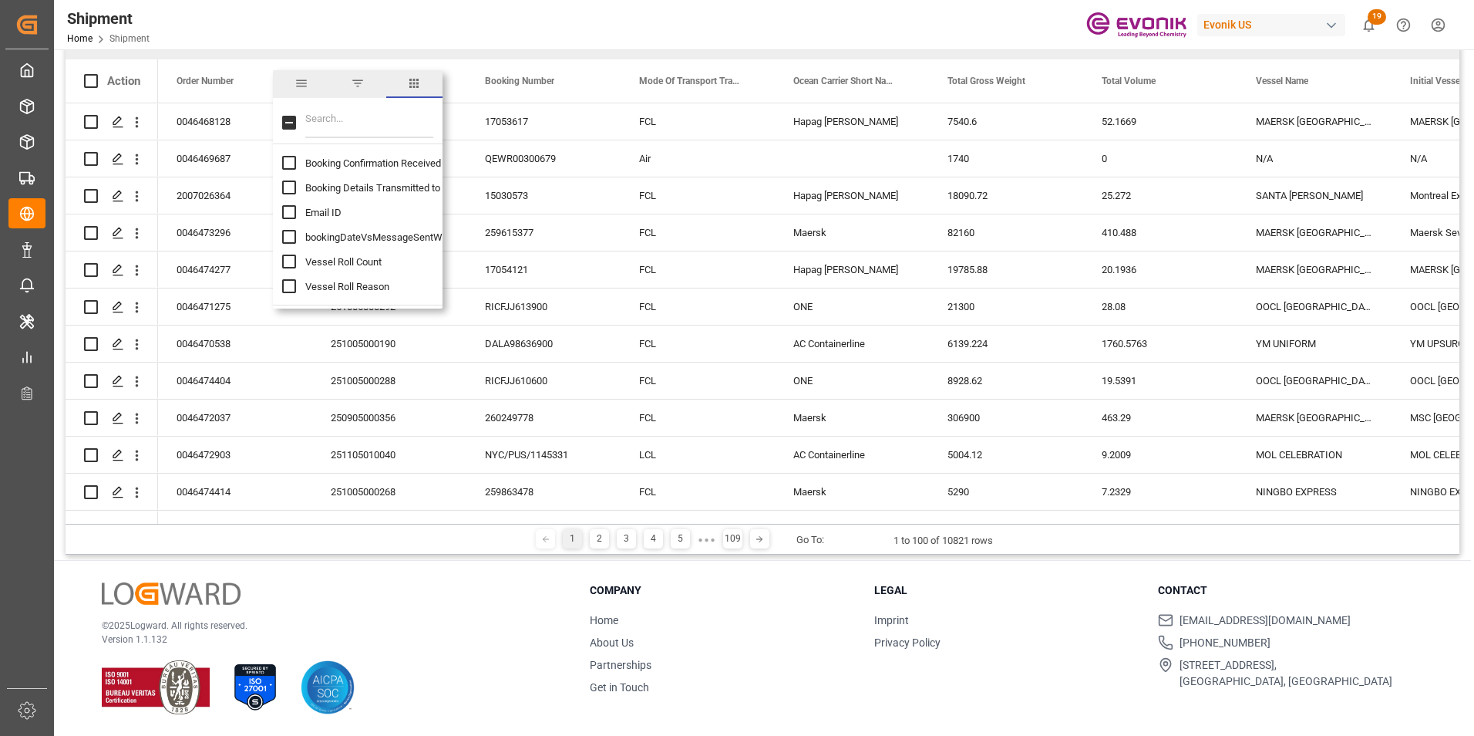
click at [288, 261] on input "Vessel Roll Count column toggle visibility (hidden)" at bounding box center [289, 261] width 14 height 14
checkbox input "true"
click at [288, 286] on input "Vessel Roll Reason column toggle visibility (hidden)" at bounding box center [289, 286] width 14 height 14
checkbox input "true"
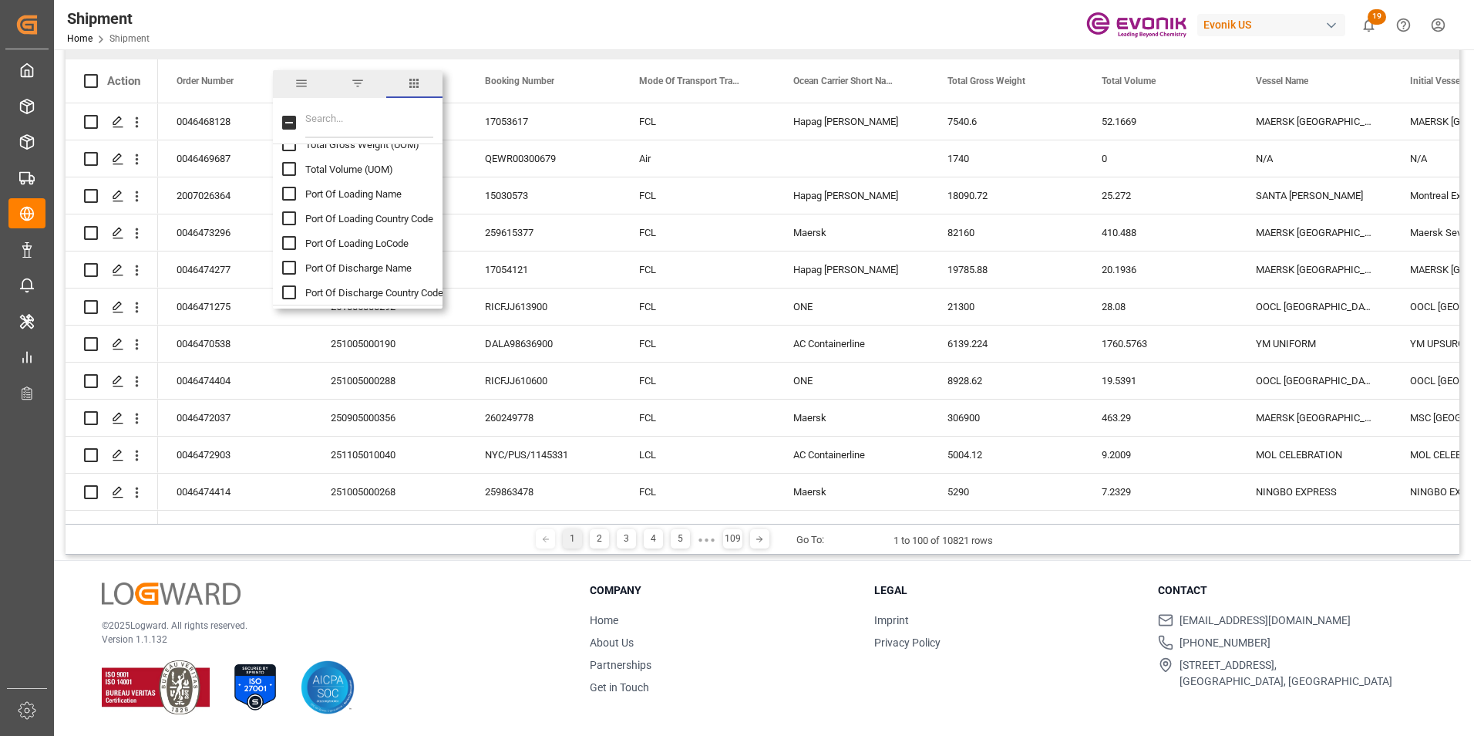
click at [290, 192] on input "Port Of Loading Name column toggle visibility (hidden)" at bounding box center [289, 194] width 14 height 14
checkbox input "true"
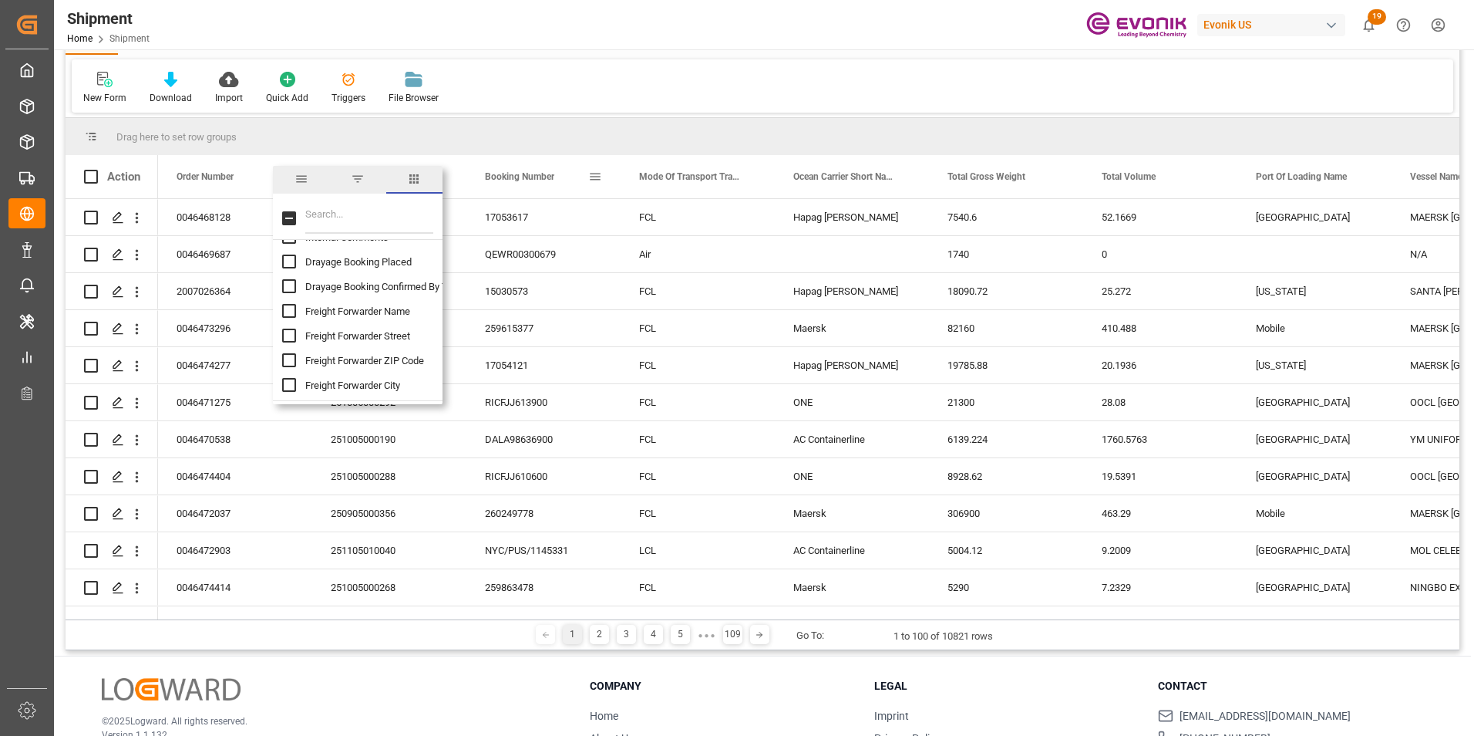
scroll to position [0, 0]
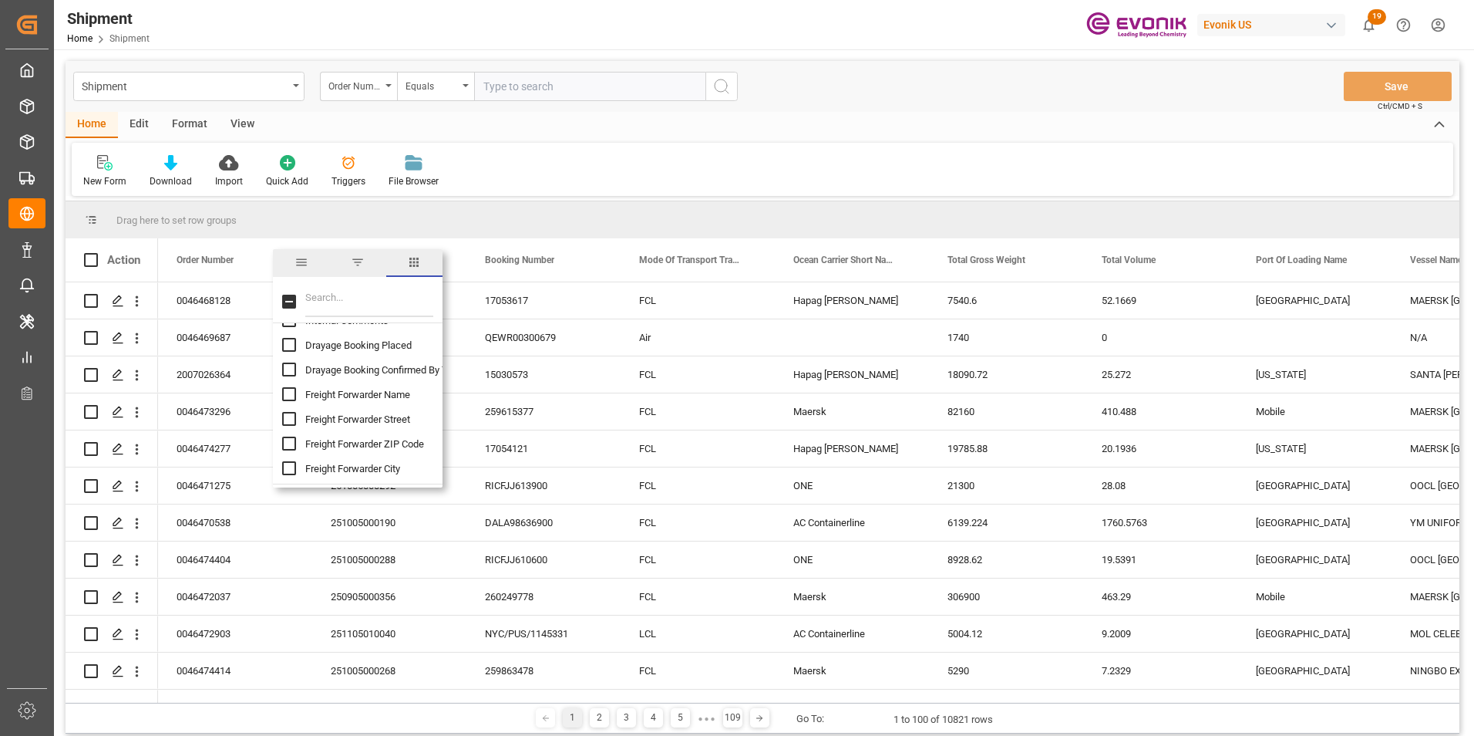
click at [637, 160] on div "New Form Download Import Quick Add Triggers File Browser" at bounding box center [763, 169] width 1382 height 53
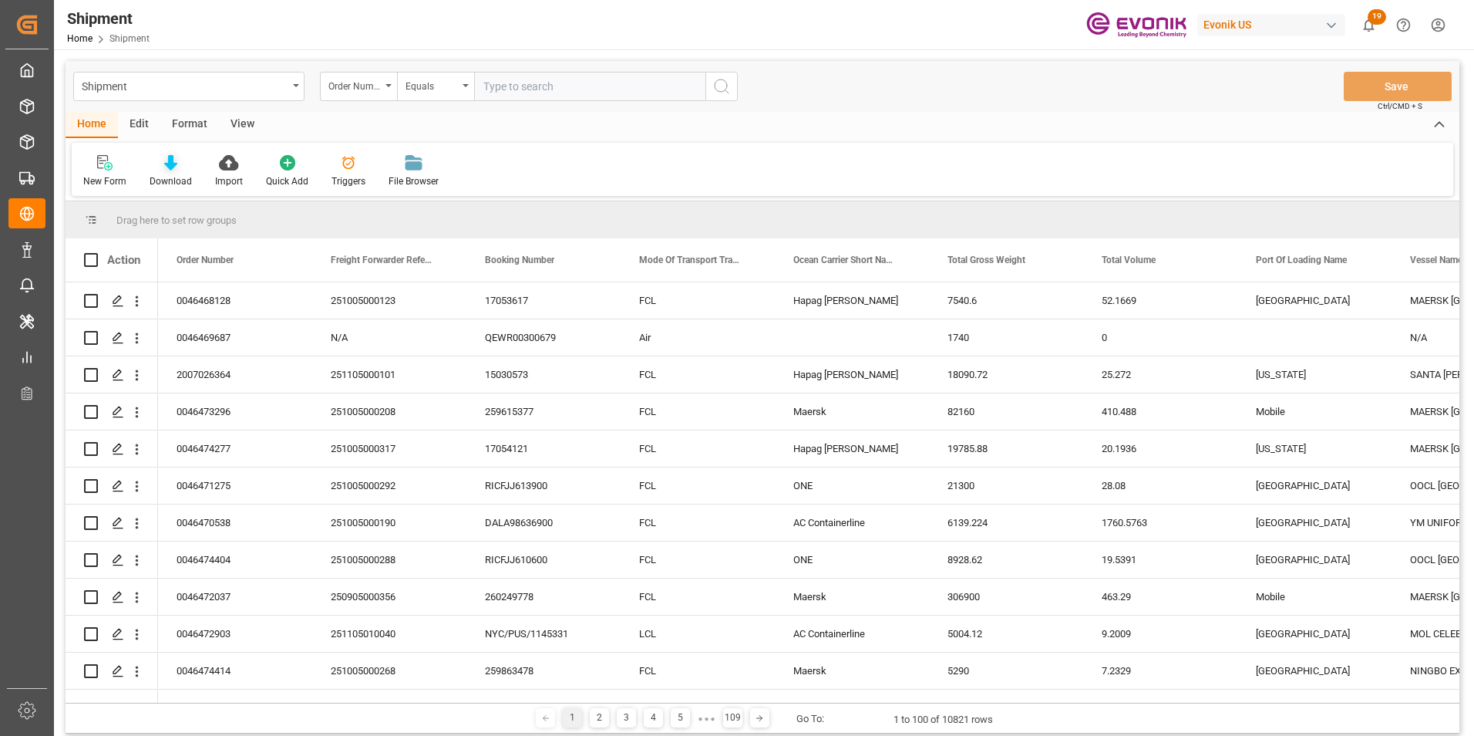
click at [164, 160] on icon at bounding box center [170, 162] width 13 height 15
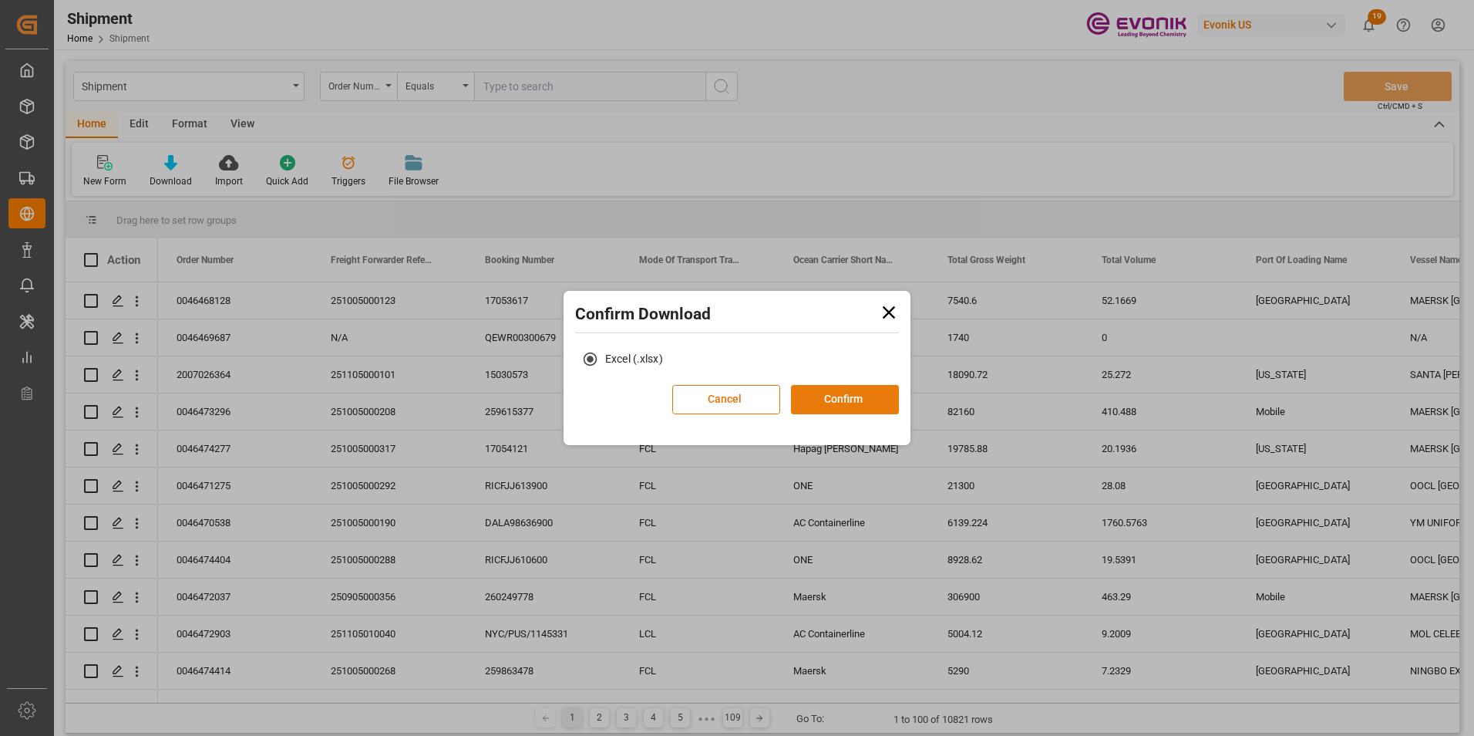
click at [851, 396] on button "Confirm" at bounding box center [845, 399] width 108 height 29
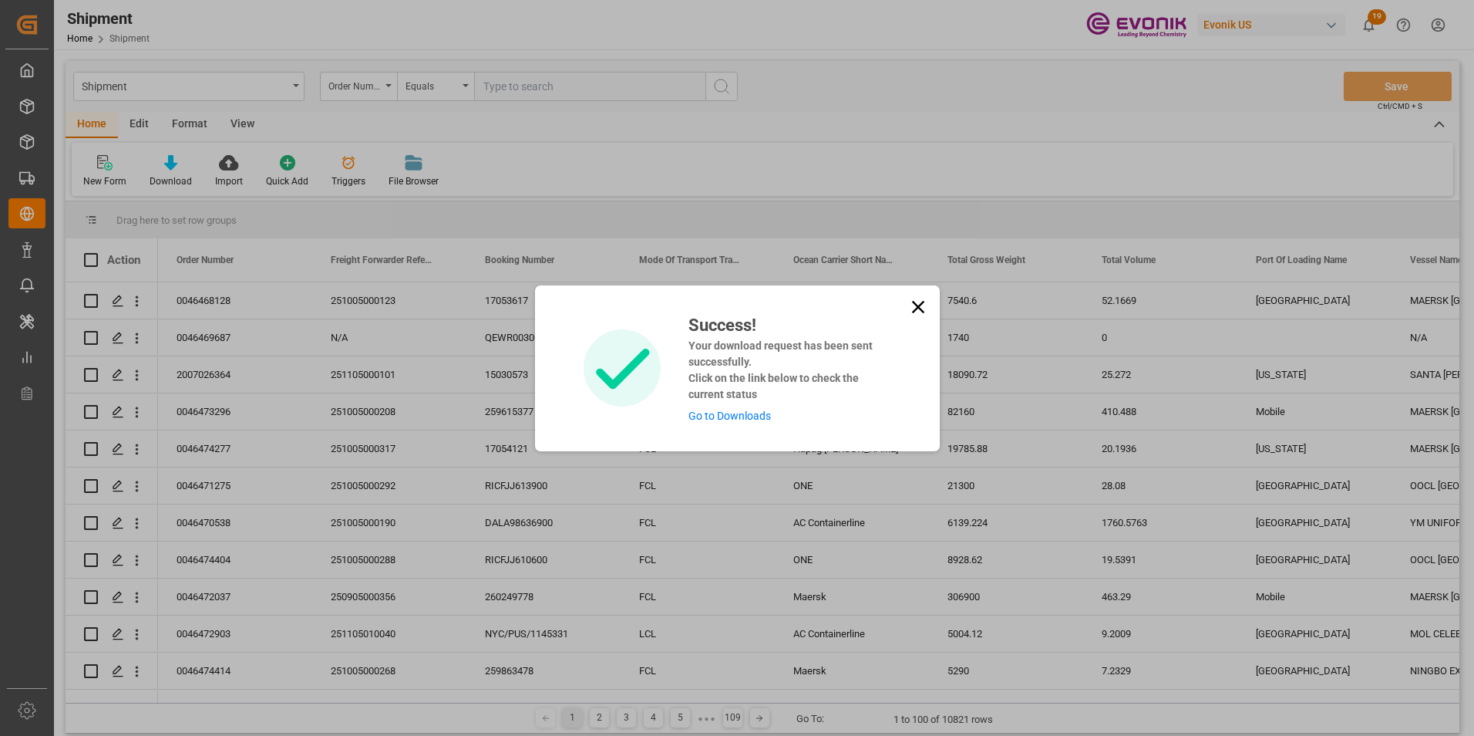
click at [723, 417] on link "Go to Downloads" at bounding box center [730, 415] width 83 height 12
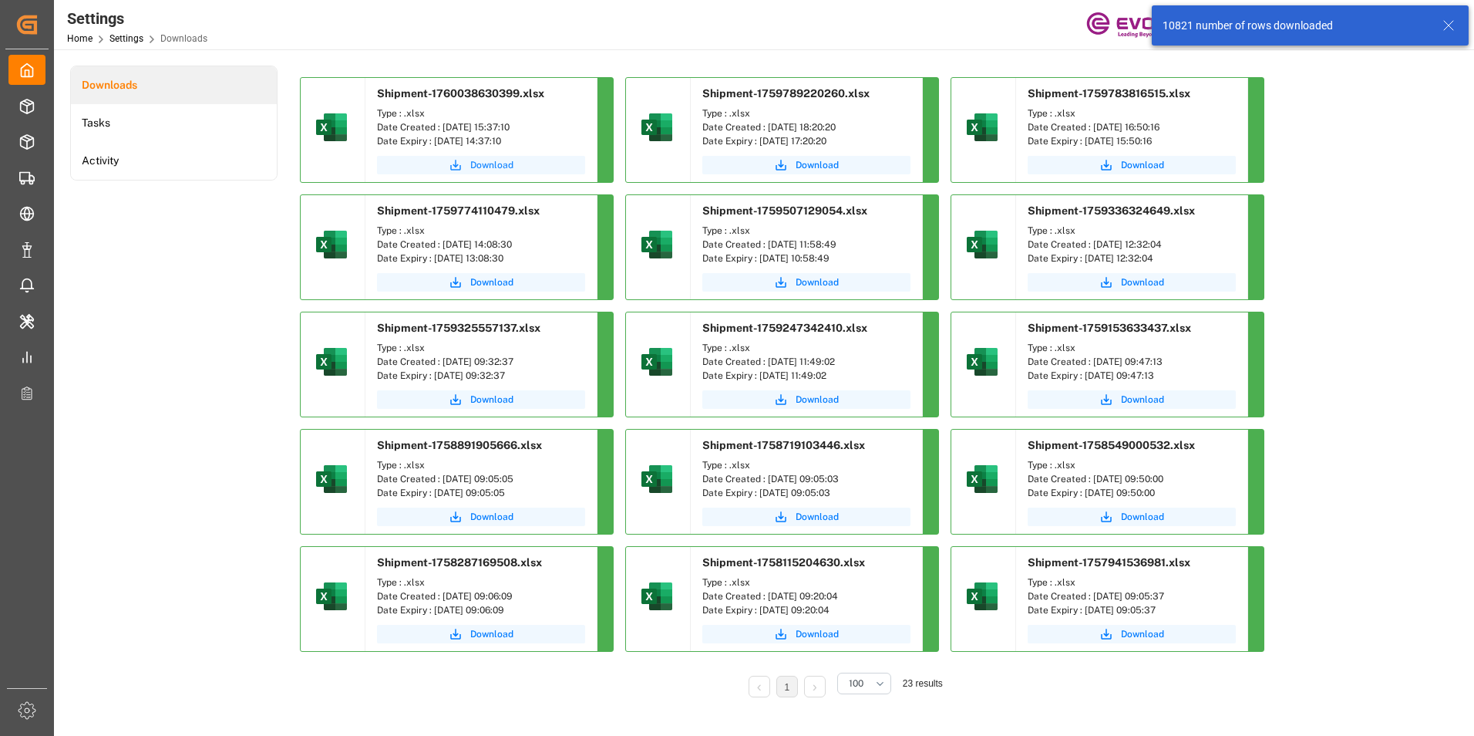
click at [493, 162] on span "Download" at bounding box center [491, 165] width 43 height 14
